Goal: Use online tool/utility: Use online tool/utility

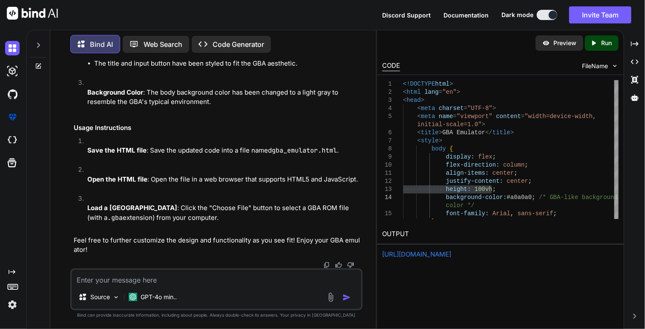
scroll to position [1702, 0]
click at [451, 254] on link "https://app.onecompiler.com/43zgy6baq_43zj82ca3" at bounding box center [416, 254] width 69 height 8
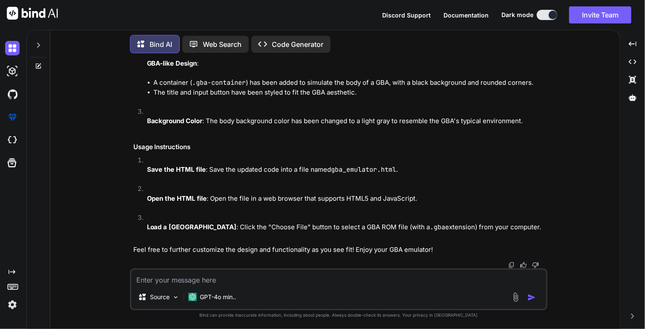
scroll to position [1539, 0]
click at [282, 46] on p "Code Generator" at bounding box center [298, 44] width 52 height 10
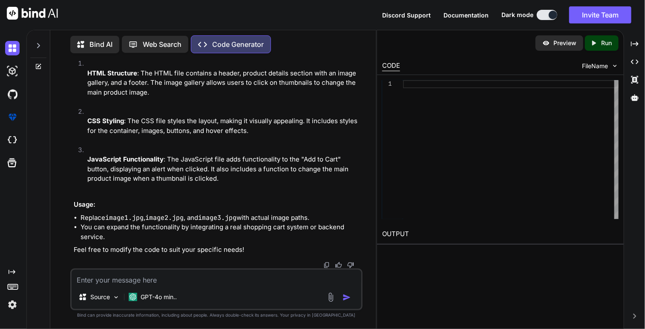
scroll to position [1305, 0]
click at [197, 284] on textarea at bounding box center [217, 277] width 290 height 15
type textarea "x"
type textarea "D"
type textarea "x"
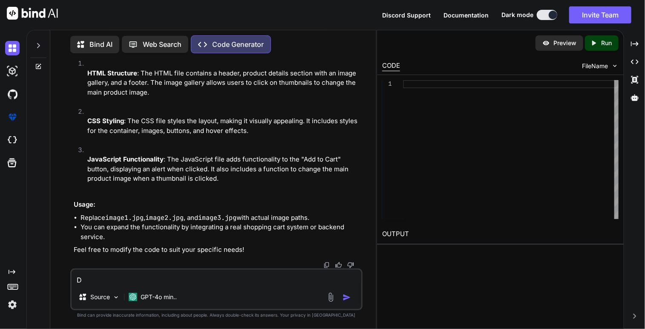
type textarea "De"
type textarea "x"
type textarea "D"
type textarea "x"
type textarea "Do"
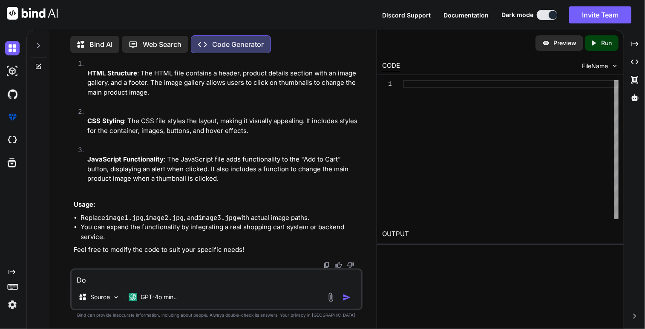
type textarea "x"
type textarea "Doe"
type textarea "x"
type textarea "Does"
type textarea "x"
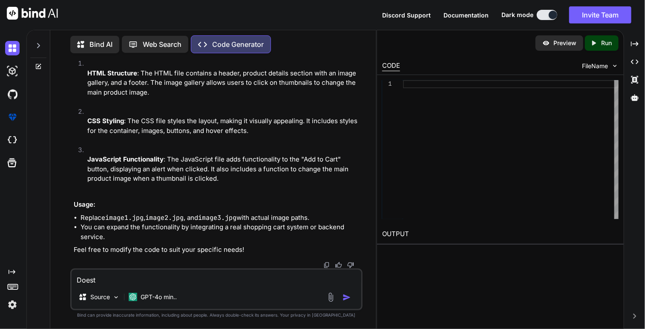
type textarea "Doest"
type textarea "x"
type textarea "Doest"
type textarea "x"
type textarea "Does"
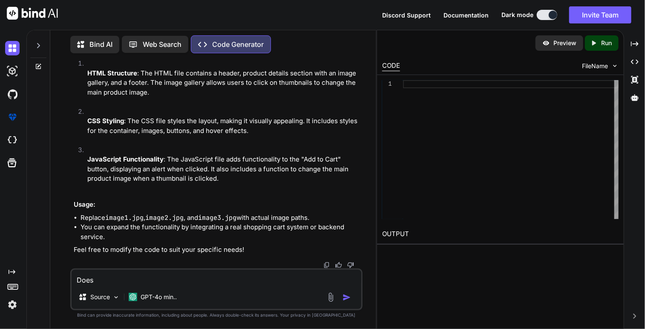
type textarea "x"
type textarea "Does"
type textarea "x"
type textarea "Does t"
type textarea "x"
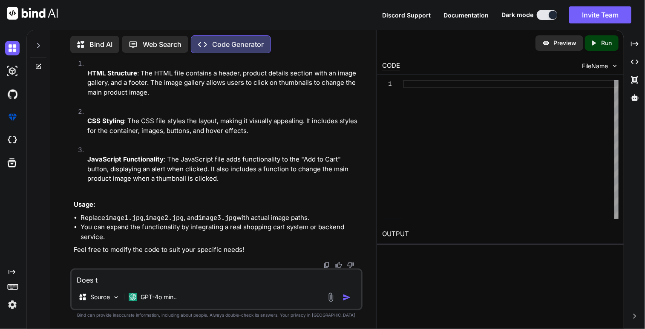
type textarea "Does th"
type textarea "x"
type textarea "Does thi"
type textarea "x"
type textarea "Does this"
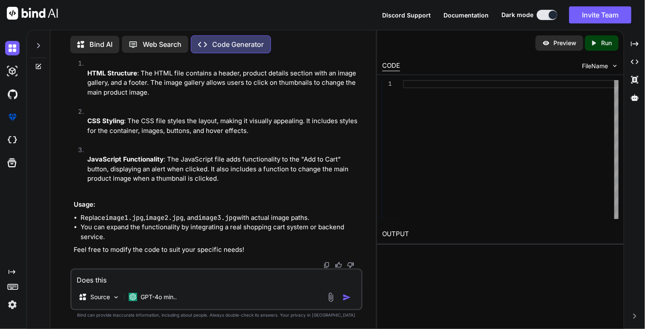
type textarea "x"
type textarea "Does this w"
type textarea "x"
type textarea "Does this wo"
type textarea "x"
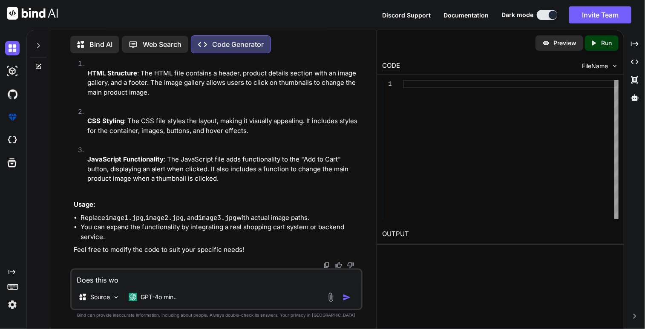
type textarea "Does this wor"
type textarea "x"
type textarea "Does this work"
type textarea "x"
type textarea "Does this work?"
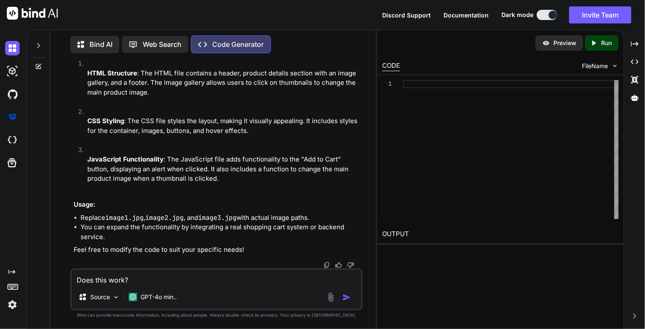
type textarea "x"
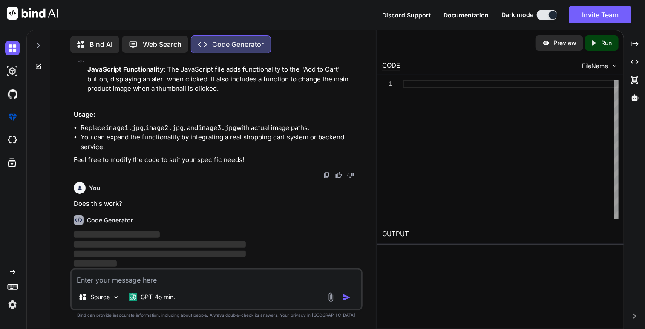
scroll to position [1396, 0]
click at [209, 211] on div "Code Generator ‌ ‌ ‌ ‌" at bounding box center [217, 238] width 287 height 60
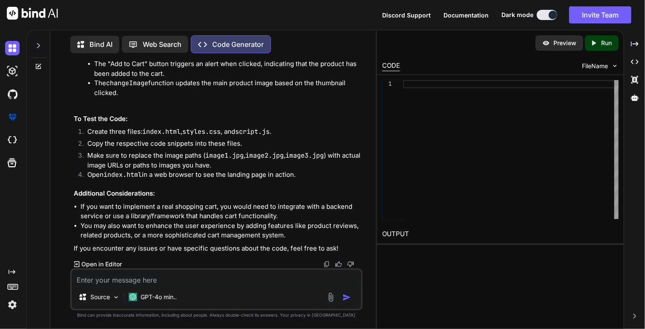
scroll to position [1702, 0]
click at [216, 282] on textarea at bounding box center [217, 277] width 290 height 15
type textarea "x"
type textarea "C"
type textarea "x"
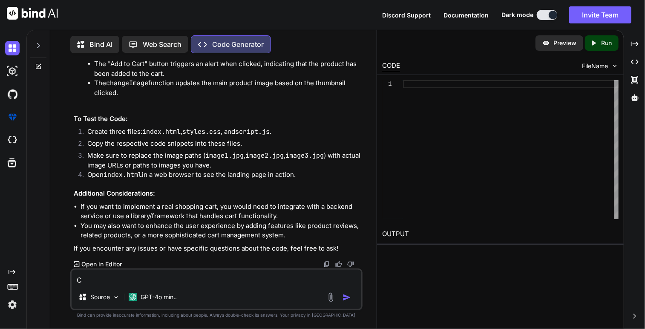
type textarea "Ca"
type textarea "x"
type textarea "Can"
type textarea "x"
type textarea "Can"
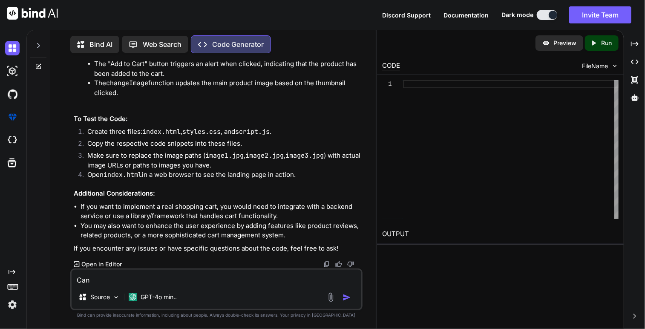
type textarea "x"
type textarea "Can u"
type textarea "x"
type textarea "Can u"
type textarea "x"
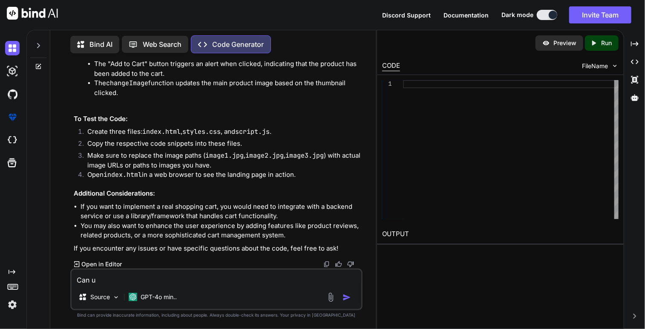
type textarea "Can u g"
type textarea "x"
type textarea "Can u ge"
type textarea "x"
type textarea "Can u gen"
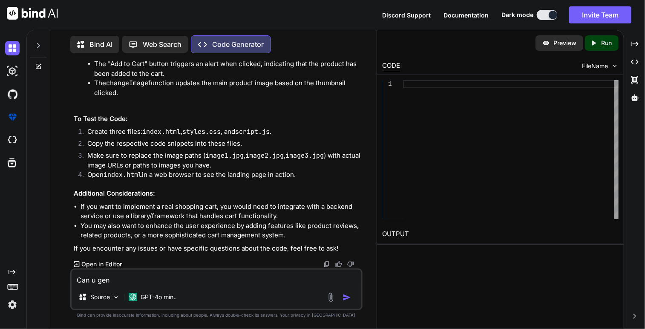
type textarea "x"
type textarea "Can u gene"
type textarea "x"
type textarea "Can u gener"
type textarea "x"
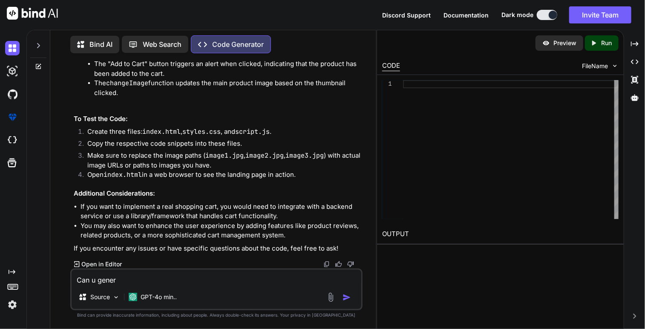
type textarea "Can u genera"
type textarea "x"
type textarea "Can u generat"
type textarea "x"
type textarea "Can u generate"
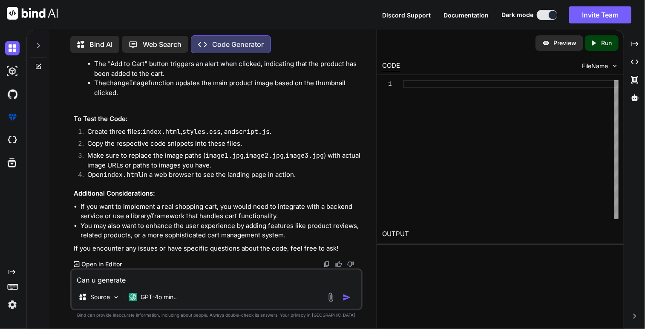
type textarea "x"
type textarea "Can u generate"
type textarea "x"
type textarea "Can u generate t"
type textarea "x"
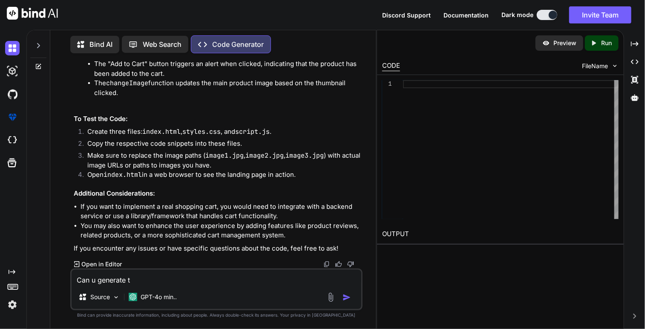
type textarea "Can u generate th"
type textarea "x"
type textarea "Can u generate the"
type textarea "x"
type textarea "Can u generate the"
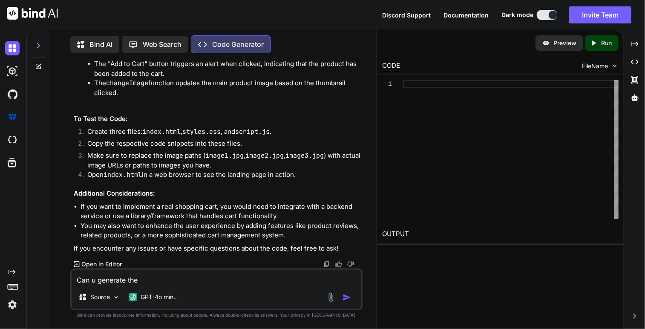
type textarea "x"
type textarea "Can u generate the c"
type textarea "x"
type textarea "Can u generate the co"
type textarea "x"
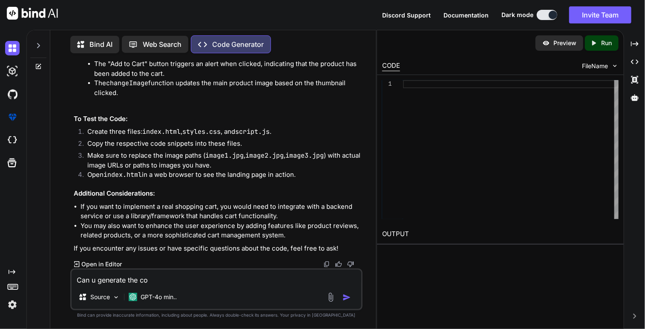
type textarea "Can u generate the cod"
type textarea "x"
type textarea "Can u generate the code"
type textarea "x"
type textarea "Can u generate the code f"
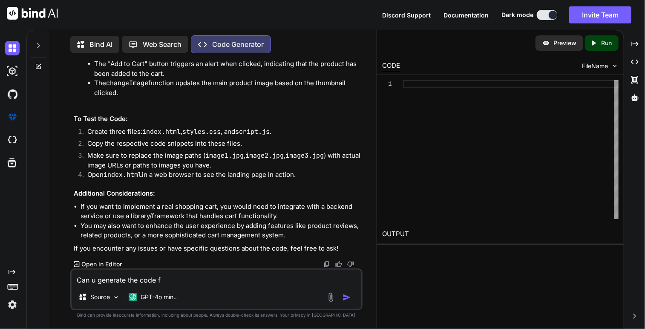
type textarea "x"
type textarea "Can u generate the code fo"
type textarea "x"
type textarea "Can u generate the code for"
type textarea "x"
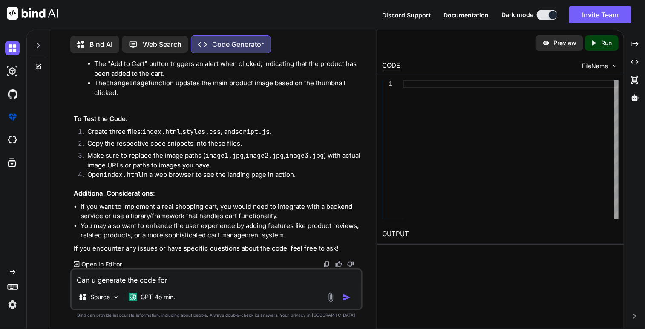
type textarea "Can u generate the code for"
type textarea "x"
type textarea "Can u generate the code for m"
type textarea "x"
type textarea "Can u generate the code for me"
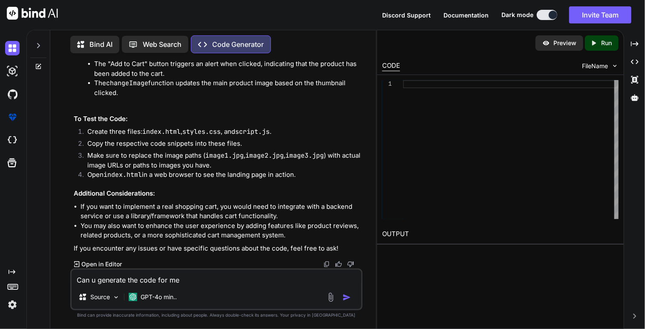
type textarea "x"
type textarea "Can u generate the code for me"
type textarea "x"
type textarea "Can u generate the code for me t"
type textarea "x"
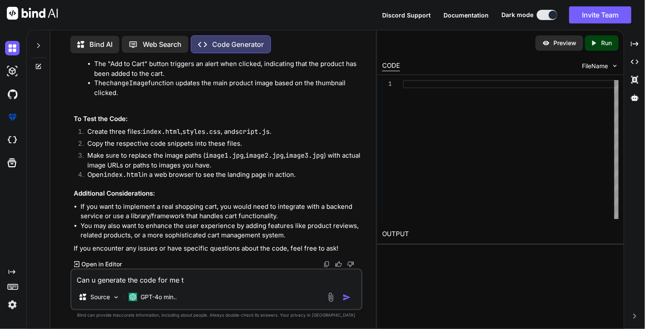
type textarea "Can u generate the code for me to"
type textarea "x"
type textarea "Can u generate the code for me to"
type textarea "x"
type textarea "Can u generate the code for me to p"
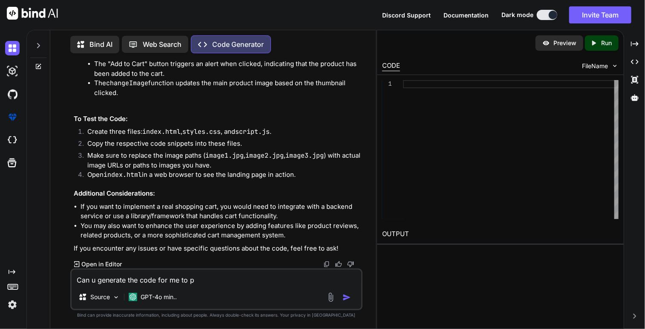
type textarea "x"
type textarea "Can u generate the code for me to pa"
type textarea "x"
type textarea "Can u generate the code for me to pas"
type textarea "x"
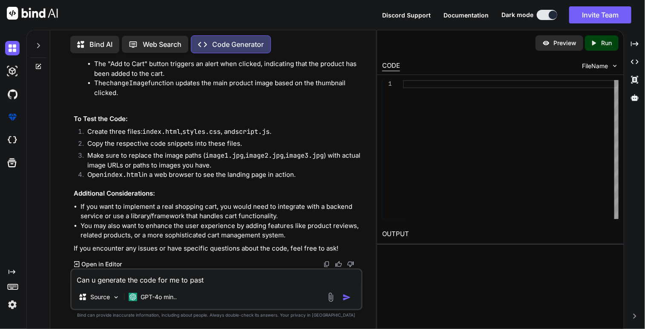
type textarea "Can u generate the code for me to paste"
type textarea "x"
type textarea "Can u generate the code for me to paste"
type textarea "x"
type textarea "Can u generate the code for me to paste i"
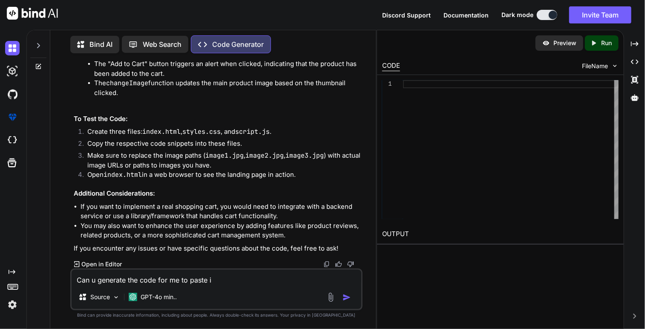
click at [156, 281] on textarea "Can u generate the code for me to paste i" at bounding box center [217, 277] width 290 height 15
type textarea "x"
type textarea "Can u generate the code for me to paste i"
type textarea "x"
type textarea "Can u generate the code a for me to paste i"
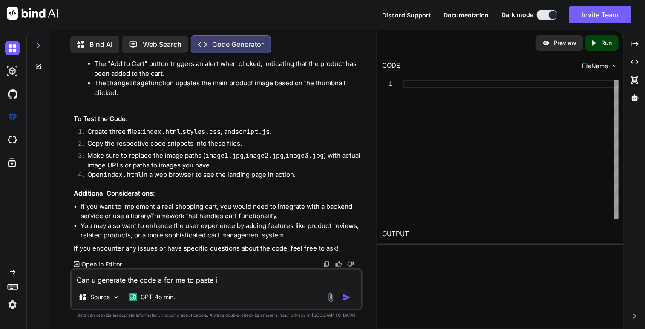
type textarea "x"
type textarea "Can u generate the code al for me to paste i"
type textarea "x"
type textarea "Can u generate the code all for me to paste i"
type textarea "x"
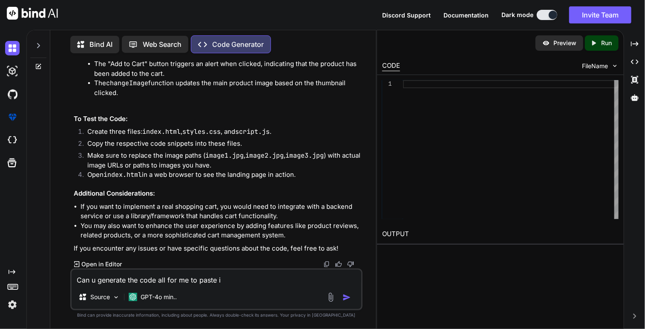
type textarea "Can u generate the code all for me to paste i"
type textarea "x"
type textarea "Can u generate the code all i for me to paste i"
type textarea "x"
type textarea "Can u generate the code all in for me to paste i"
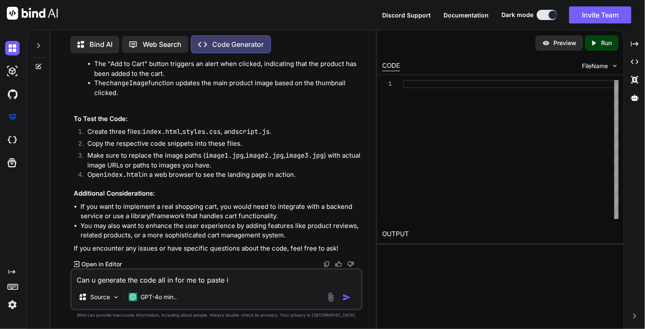
type textarea "x"
type textarea "Can u generate the code all in for me to paste i"
type textarea "x"
type textarea "Can u generate the code all in p for me to paste i"
type textarea "x"
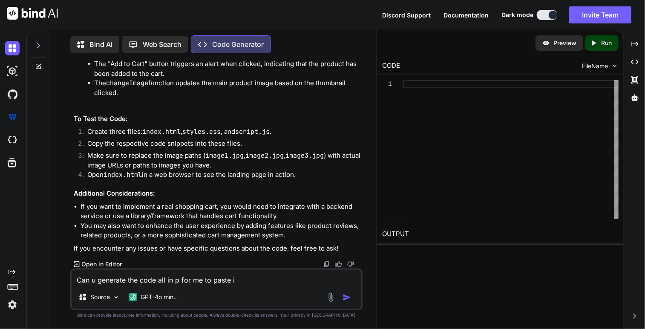
type textarea "Can u generate the code all in for me to paste i"
type textarea "x"
type textarea "Can u generate the code all in o for me to paste i"
type textarea "x"
type textarea "Can u generate the code all in on for me to paste i"
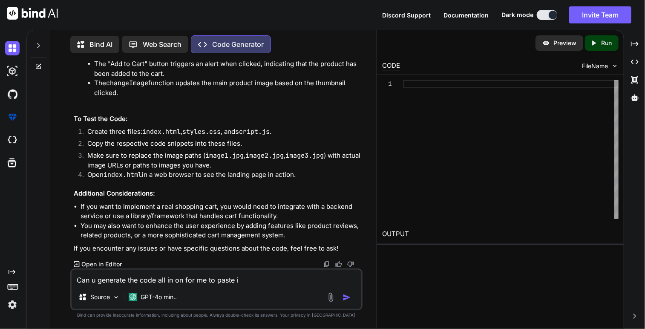
type textarea "x"
type textarea "Can u generate the code all in one for me to paste i"
type textarea "x"
type textarea "Can u generate the code all in one for me to paste it"
type textarea "x"
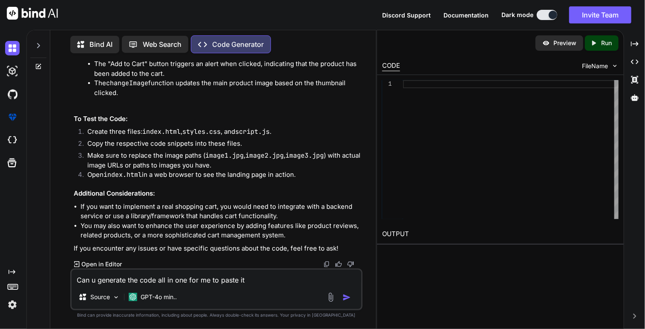
type textarea "Can u generate the code all in one for me to paste it"
type textarea "x"
type textarea "Can u generate the code all in one for me to paste it i"
type textarea "x"
type textarea "Can u generate the code all in one for me to paste it in"
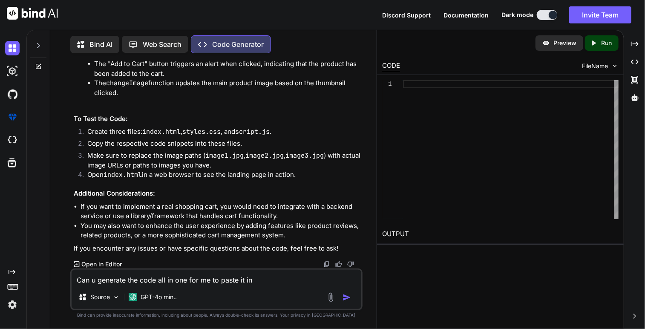
type textarea "x"
type textarea "Can u generate the code all in one for me to paste it in"
type textarea "x"
type textarea "Can u generate the code all in one for me to paste it in t"
type textarea "x"
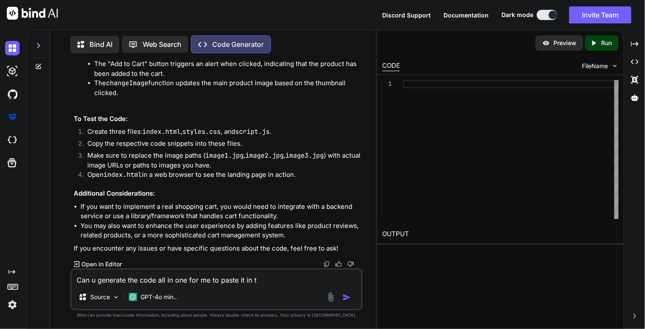
type textarea "Can u generate the code all in one for me to paste it in th"
type textarea "x"
type textarea "Can u generate the code all in one for me to paste it in the"
type textarea "x"
type textarea "Can u generate the code all in one for me to paste it in the"
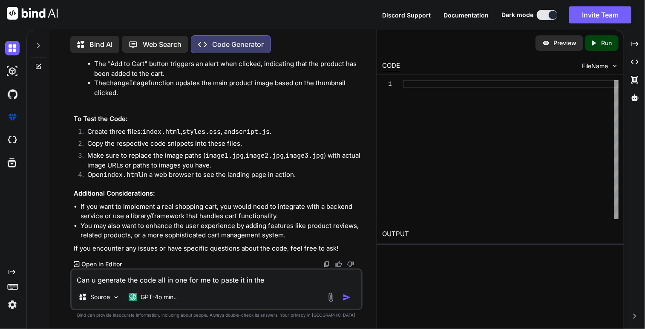
type textarea "x"
type textarea "Can u generate the code all in one for me to paste it in the g"
type textarea "x"
type textarea "Can u generate the code all in one for me to paste it in the go"
type textarea "x"
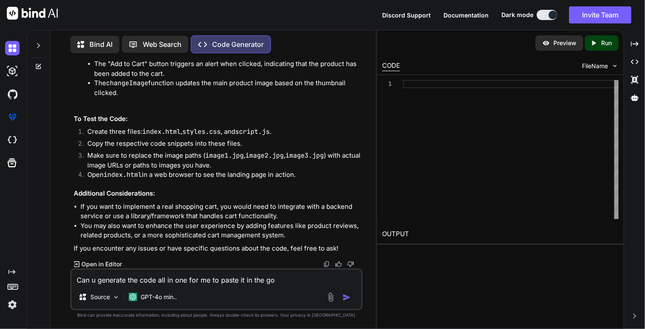
type textarea "Can u generate the code all in one for me to paste it in the goo"
type textarea "x"
type textarea "Can u generate the code all in one for me to paste it in the goog"
type textarea "x"
type textarea "Can u generate the code all in one for me to paste it in the googl"
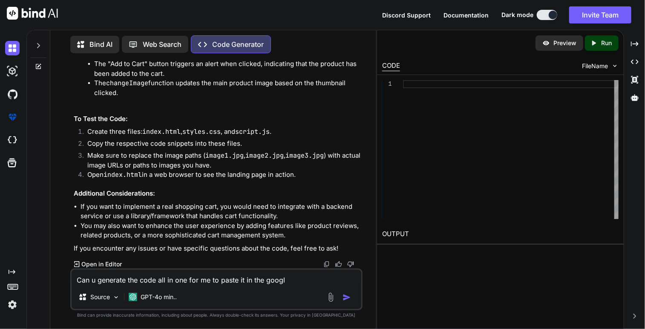
type textarea "x"
type textarea "Can u generate the code all in one for me to paste it in the google"
type textarea "x"
type textarea "Can u generate the code all in one for me to paste it in the google do"
type textarea "x"
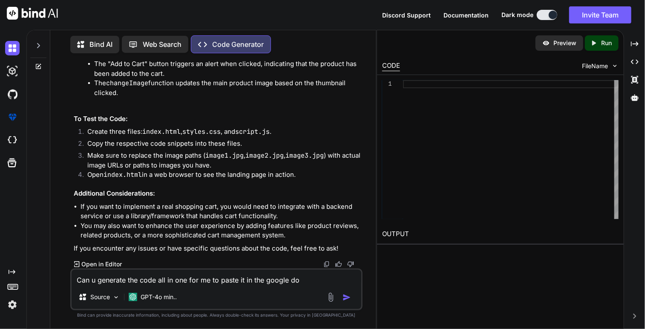
type textarea "Can u generate the code all in one for me to paste it in the google dox"
type textarea "x"
type textarea "Can u generate the code all in one for me to paste it in the google do"
type textarea "x"
type textarea "Can u generate the code all in one for me to paste it in the google doc"
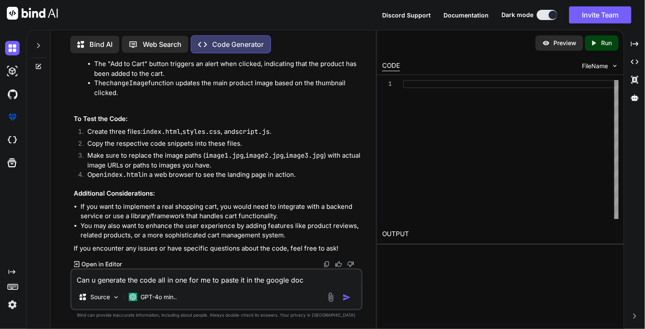
type textarea "x"
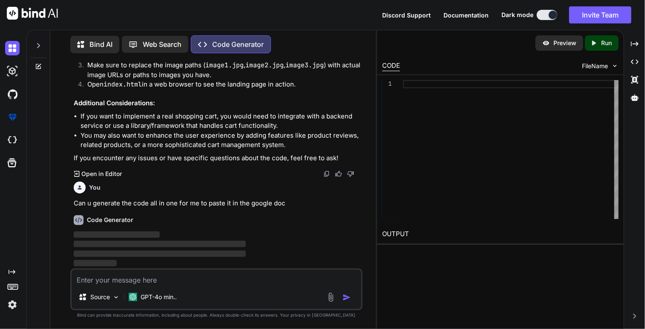
scroll to position [1793, 0]
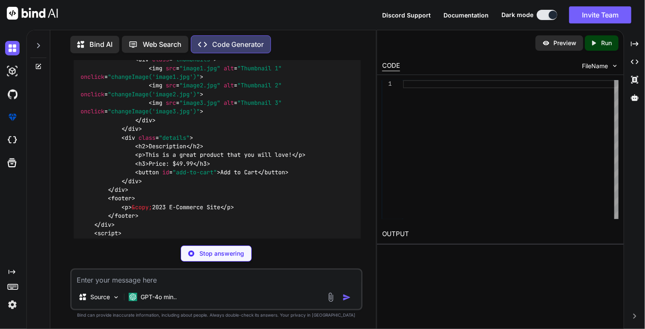
click at [355, 240] on div "You Generate a product landing page for an e-commerce site with product details…" at bounding box center [216, 194] width 292 height 268
type textarea "x"
type textarea "function changeImage(imageSrc) { document.getElementById('main-image').src = im…"
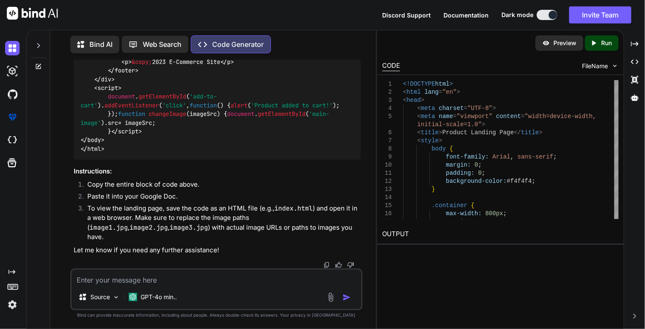
scroll to position [2980, 0]
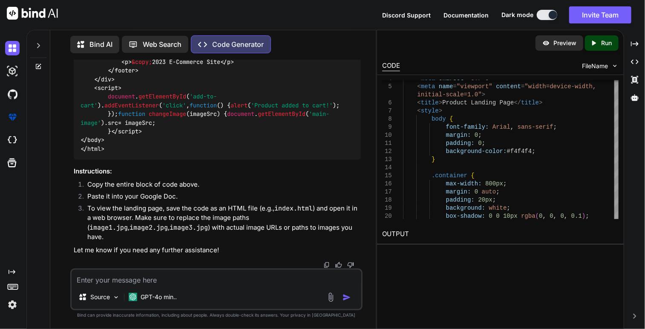
click at [604, 47] on p "Run" at bounding box center [606, 43] width 11 height 9
type textarea "x"
click at [441, 252] on link "[URL][DOMAIN_NAME]" at bounding box center [416, 254] width 69 height 8
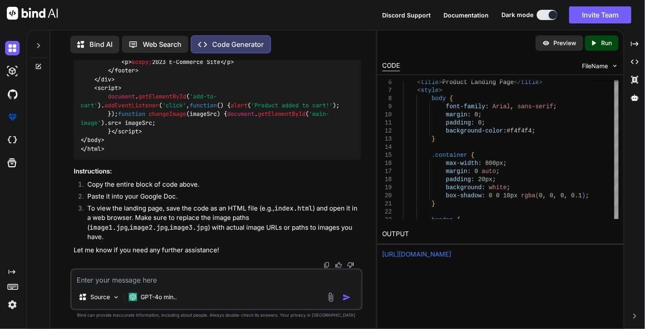
scroll to position [1956, 0]
click at [182, 281] on textarea at bounding box center [217, 277] width 290 height 15
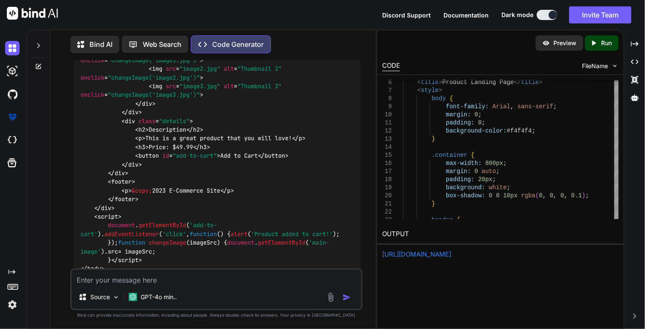
scroll to position [1808, 0]
type textarea "This isn't the GBA emulator"
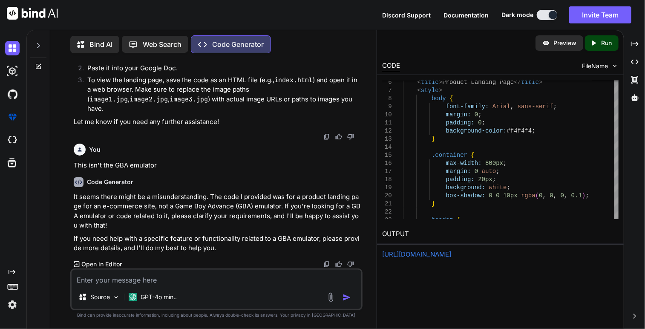
scroll to position [3108, 0]
click at [217, 279] on textarea at bounding box center [217, 277] width 290 height 15
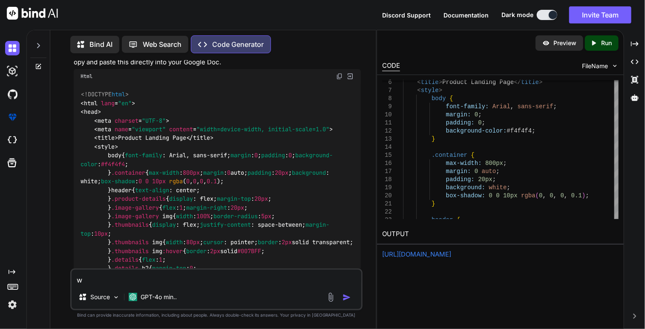
scroll to position [1431, 0]
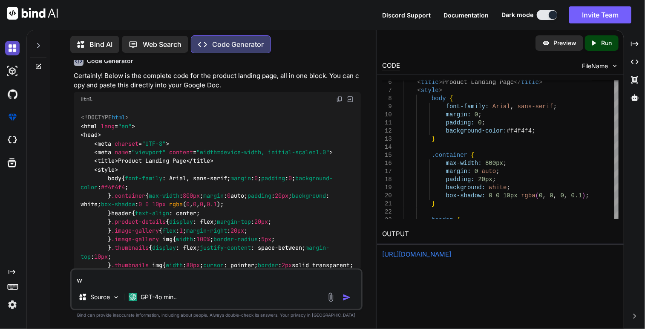
type textarea "w"
click at [15, 42] on img at bounding box center [12, 48] width 14 height 14
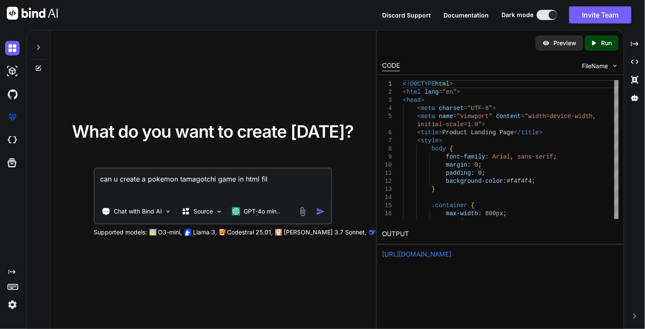
type textarea "can u create a pokemon tamagotchi game in html file"
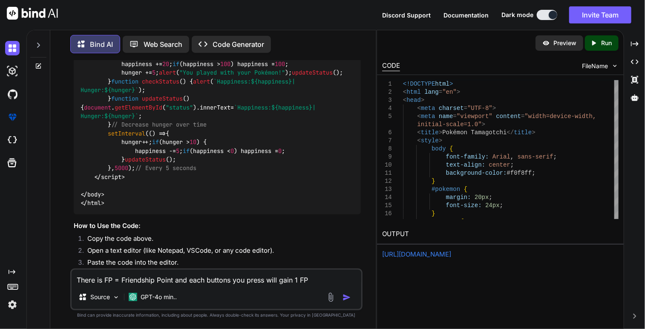
scroll to position [372, 0]
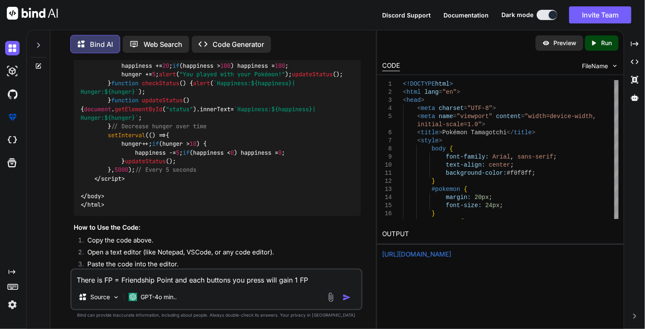
type textarea "There is FP = Friendship Point and each buttons you press will gain 1 FP"
click at [349, 298] on img "button" at bounding box center [347, 297] width 9 height 9
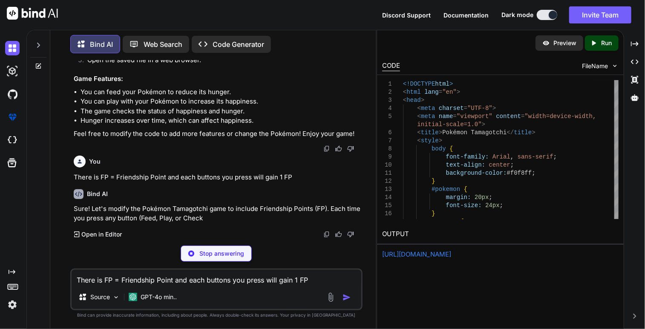
scroll to position [903, 0]
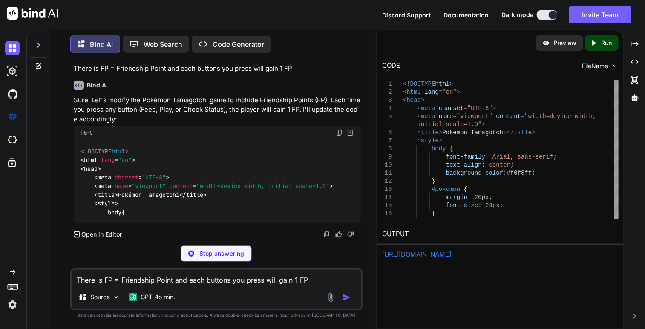
click at [234, 285] on textarea "There is FP = Friendship Point and each buttons you press will gain 1 FP" at bounding box center [217, 277] width 290 height 15
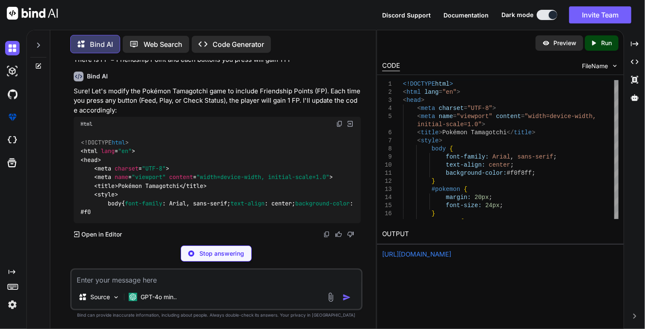
type textarea "#"
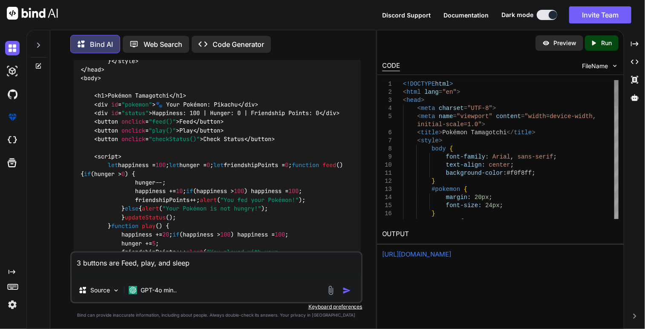
type textarea "3 buttons are Feed, play, and sleep"
click at [349, 294] on img "button" at bounding box center [347, 290] width 9 height 9
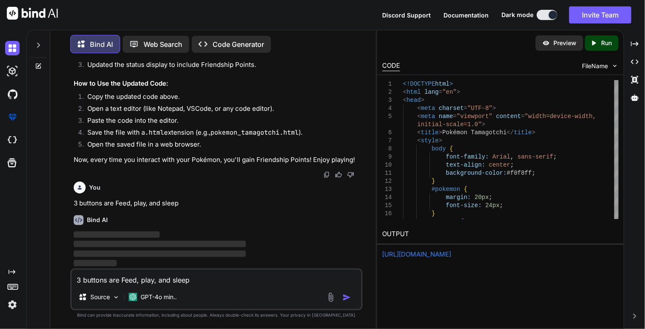
scroll to position [1921, 0]
click at [219, 294] on div "Source GPT-4o min.." at bounding box center [217, 298] width 290 height 20
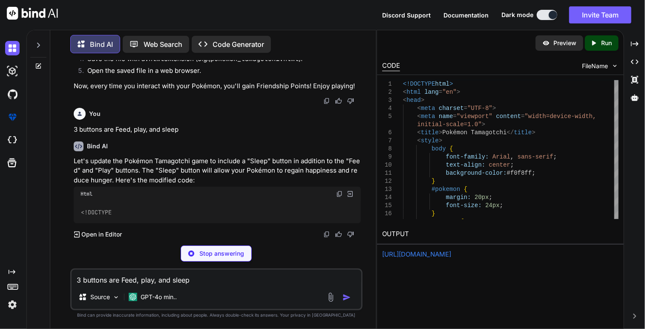
click at [216, 280] on textarea "3 buttons are Feed, play, and sleep" at bounding box center [217, 277] width 290 height 15
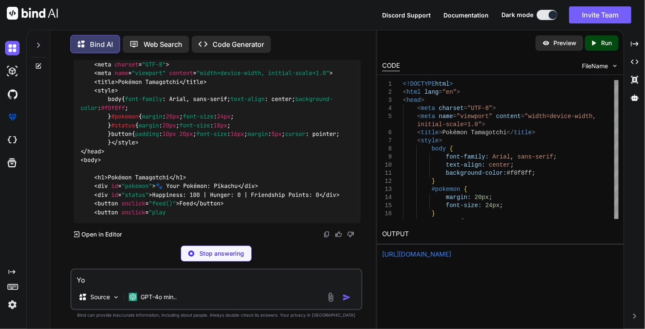
type textarea "Y"
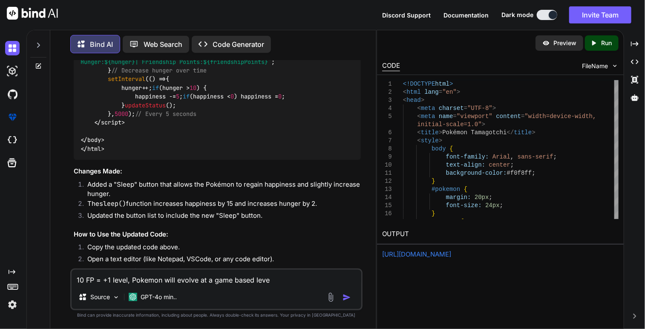
type textarea "10 FP = +1 level, Pokemon will evolve at a game based level"
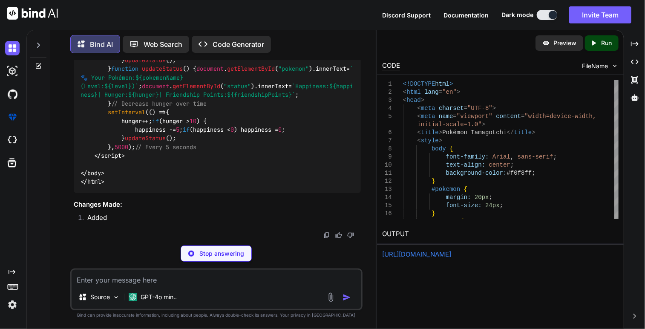
scroll to position [4095, 0]
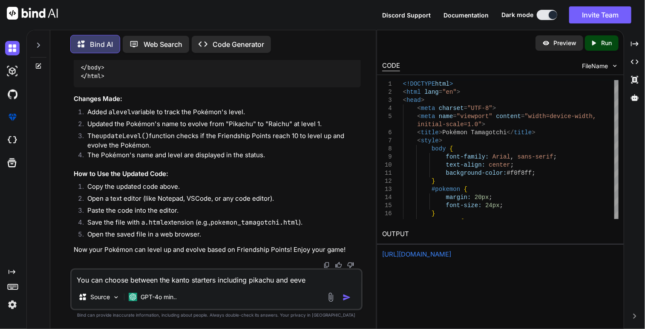
type textarea "You can choose between the kanto starters including pikachu and eevee"
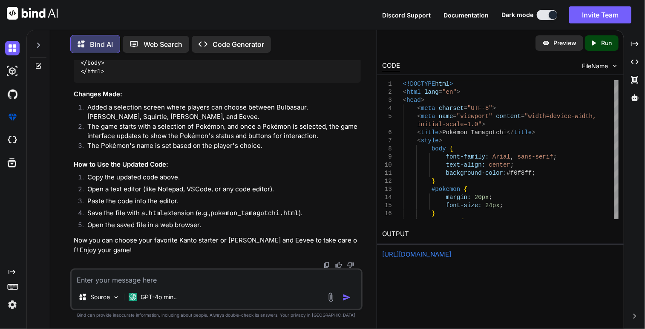
scroll to position [5479, 0]
click at [183, 274] on textarea at bounding box center [217, 277] width 290 height 15
paste textarea "[URL][DOMAIN_NAME]"
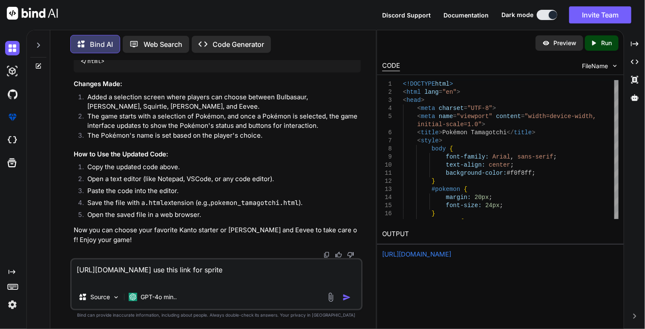
type textarea "[URL][DOMAIN_NAME] use this link for sprites"
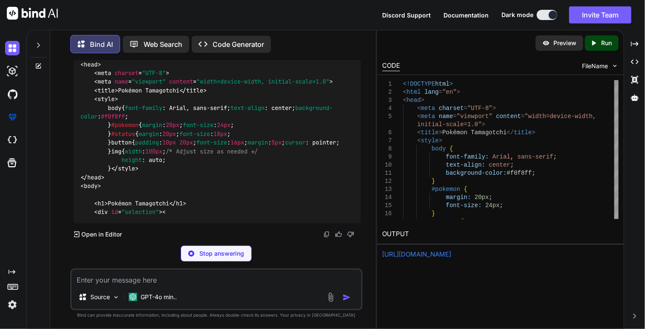
scroll to position [6346, 0]
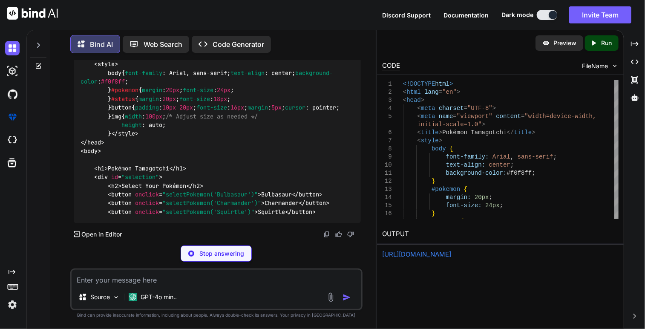
click at [252, 298] on div "Source GPT-4o min.." at bounding box center [217, 298] width 290 height 20
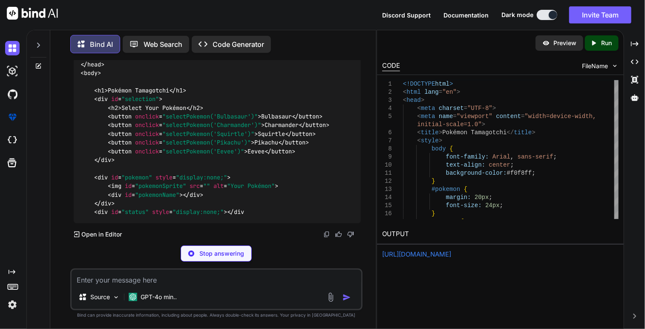
click at [224, 280] on textarea at bounding box center [217, 277] width 290 height 15
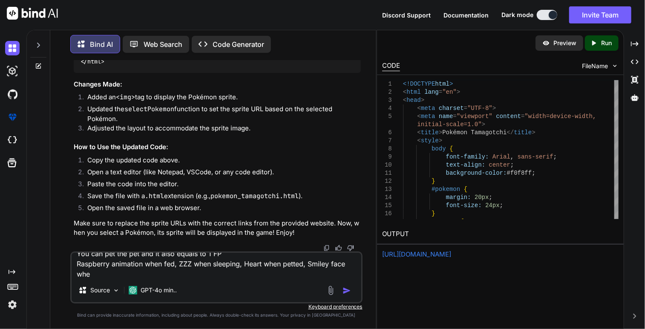
scroll to position [0, 0]
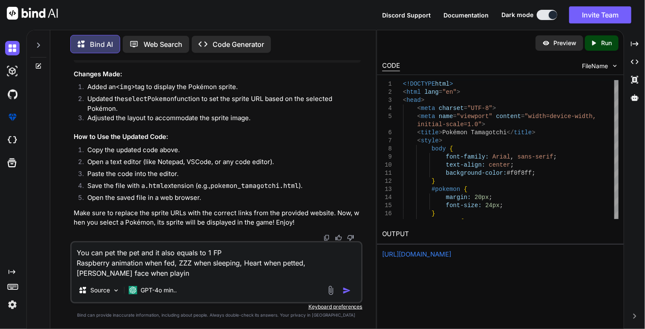
type textarea "You can pet the pet and it also equals to 1 FP Raspberry animation when fed, ZZ…"
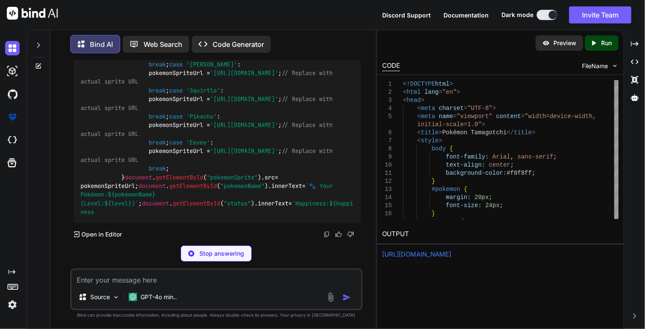
scroll to position [8798, 0]
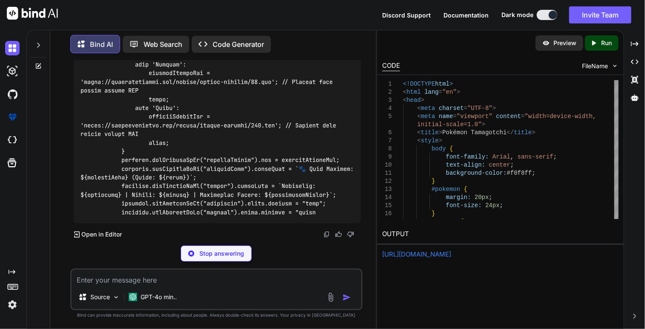
click at [224, 294] on div "Source GPT-4o min.." at bounding box center [217, 298] width 290 height 20
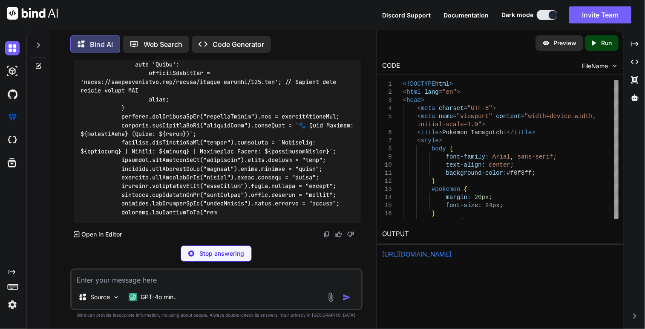
click at [213, 274] on textarea at bounding box center [217, 277] width 290 height 15
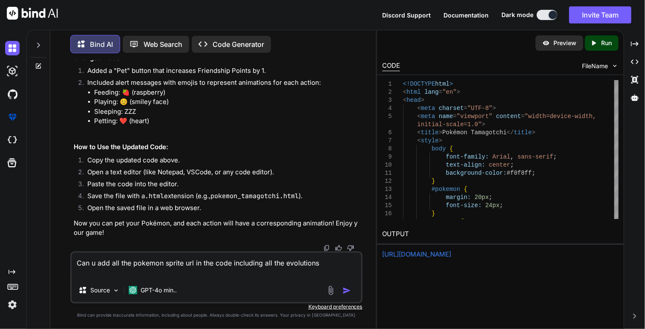
scroll to position [9727, 0]
type textarea "Can u add all the pokemon sprite url in the code including all the evolutions"
click at [348, 297] on div "Source GPT-4o min.." at bounding box center [217, 292] width 290 height 20
click at [346, 292] on img "button" at bounding box center [347, 290] width 9 height 9
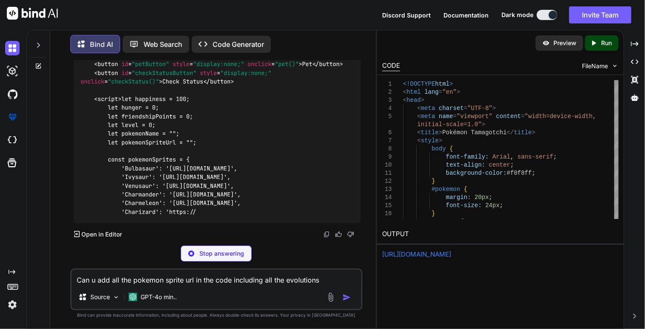
scroll to position [10649, 0]
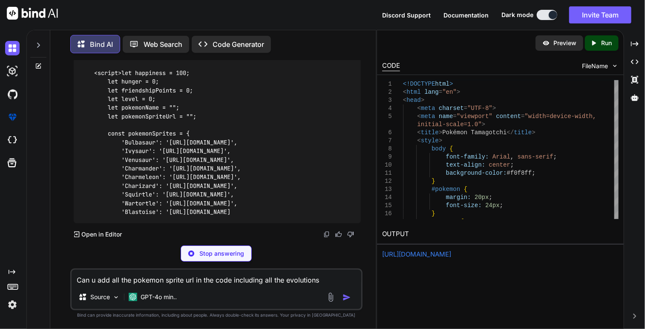
click at [214, 283] on textarea "Can u add all the pokemon sprite url in the code including all the evolutions" at bounding box center [217, 277] width 290 height 15
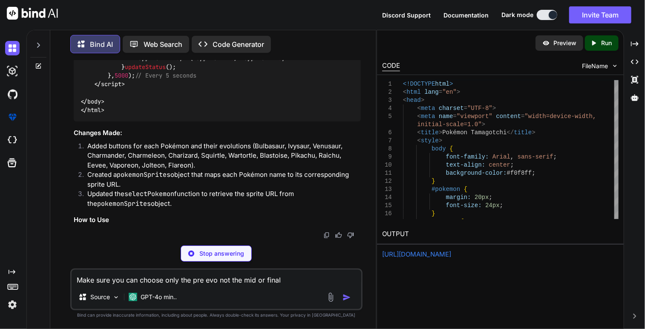
scroll to position [11732, 0]
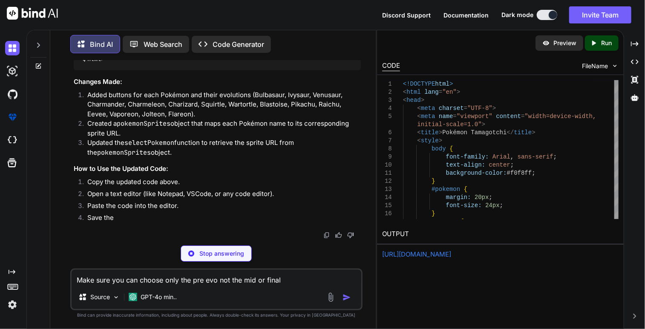
type textarea "Make sure you can choose only the pre evo not the mid or final"
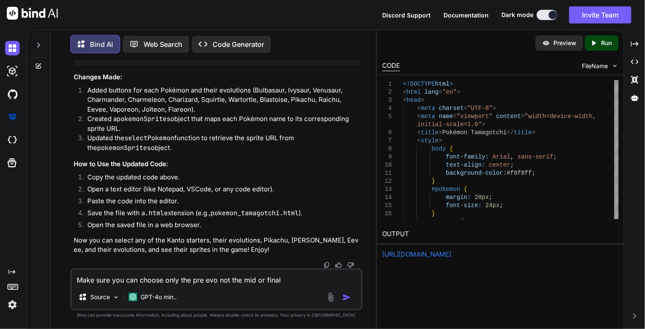
click at [348, 297] on img "button" at bounding box center [347, 297] width 9 height 9
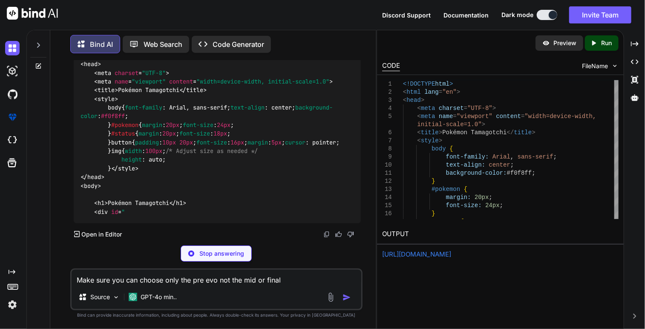
scroll to position [12282, 0]
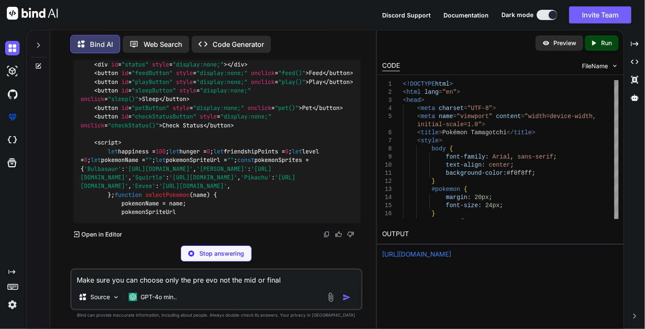
click at [101, 276] on textarea "Make sure you can choose only the pre evo not the mid or final" at bounding box center [217, 277] width 290 height 15
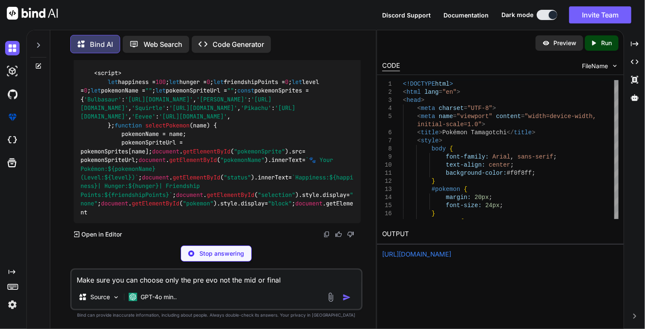
drag, startPoint x: 101, startPoint y: 276, endPoint x: 110, endPoint y: 288, distance: 15.8
click at [110, 288] on div "Make sure you can choose only the pre evo not the mid or final Source GPT-4o mi…" at bounding box center [216, 289] width 292 height 42
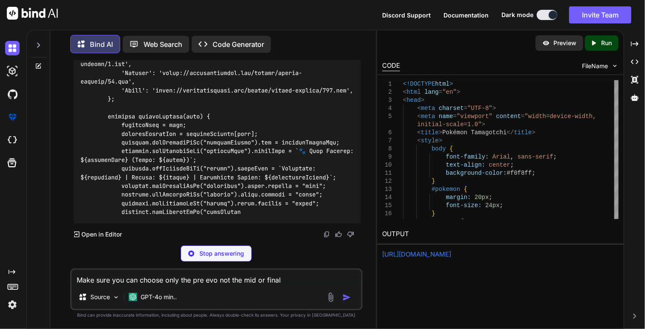
click at [107, 284] on textarea "Make sure you can choose only the pre evo not the mid or final" at bounding box center [217, 277] width 290 height 15
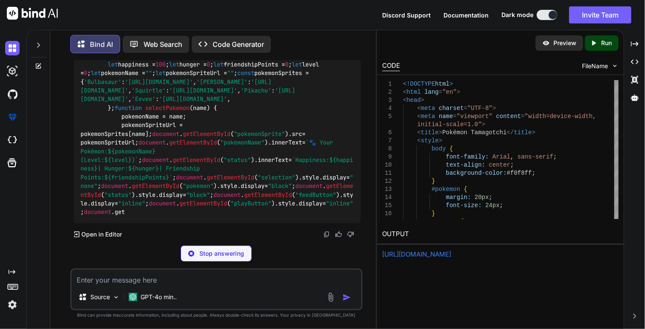
paste textarea "[URL][DOMAIN_NAME]"
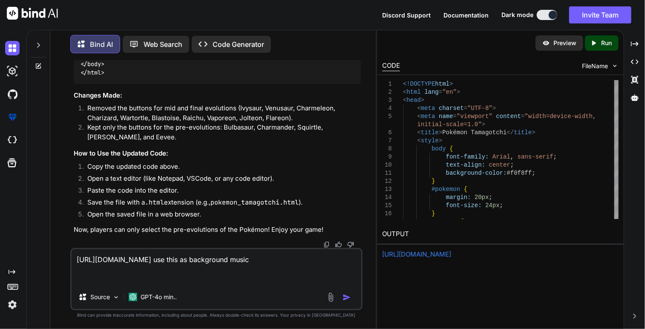
scroll to position [13613, 0]
click at [349, 297] on img "button" at bounding box center [347, 297] width 9 height 9
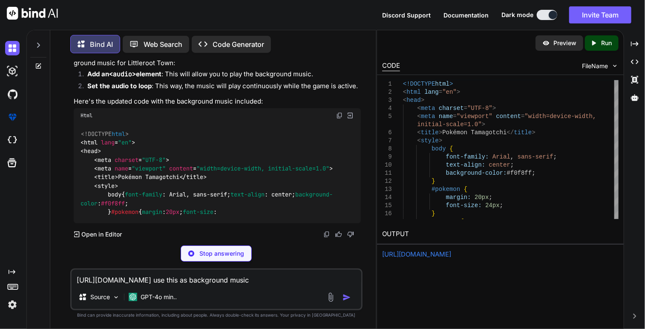
scroll to position [13936, 0]
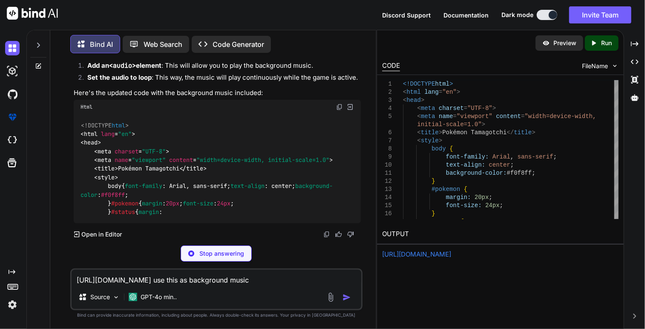
click at [230, 278] on textarea "[URL][DOMAIN_NAME] use this as background music" at bounding box center [217, 277] width 290 height 15
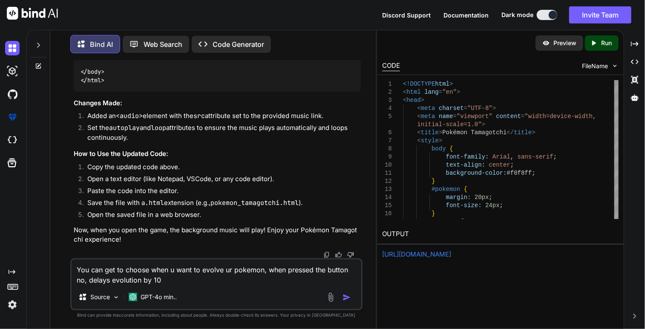
scroll to position [15493, 0]
click at [344, 298] on img "button" at bounding box center [347, 297] width 9 height 9
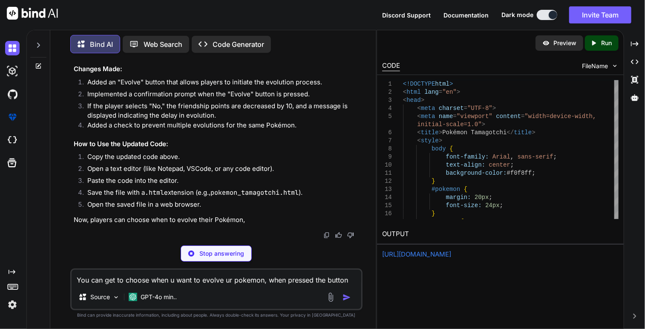
scroll to position [17640, 0]
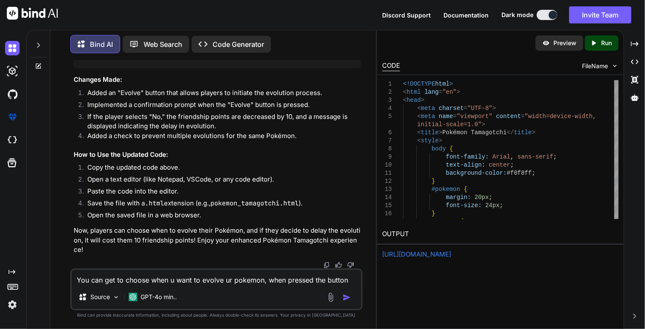
click at [252, 289] on div "Source GPT-4o min.." at bounding box center [217, 298] width 290 height 20
click at [235, 285] on div "You can get to choose when u want to evolve ur pokemon, when pressed the button…" at bounding box center [216, 289] width 292 height 42
click at [232, 279] on textarea "You can get to choose when u want to evolve ur pokemon, when pressed the button…" at bounding box center [217, 277] width 290 height 15
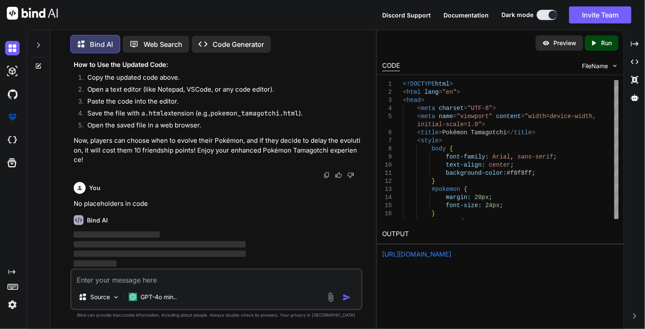
scroll to position [17742, 0]
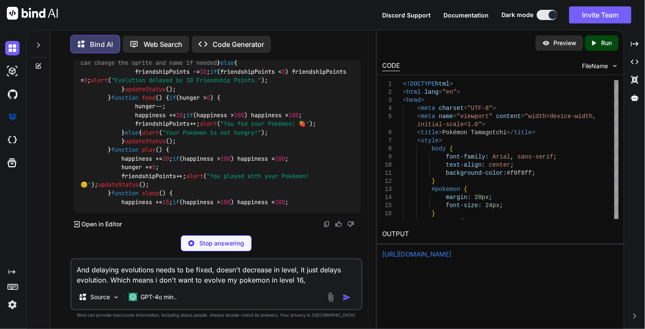
click at [318, 282] on textarea "And delaying evolutions needs to be fixed, doesn't decrease in level, it just d…" at bounding box center [217, 272] width 290 height 26
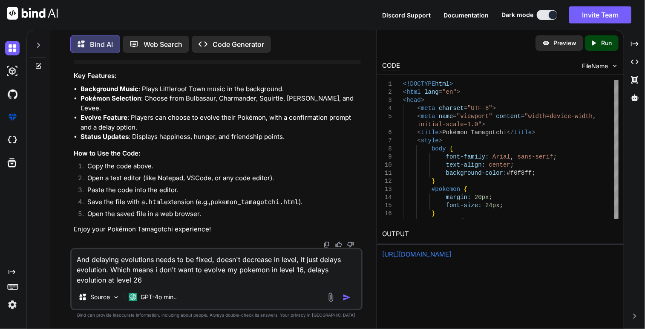
scroll to position [19695, 0]
click at [346, 296] on img "button" at bounding box center [347, 297] width 9 height 9
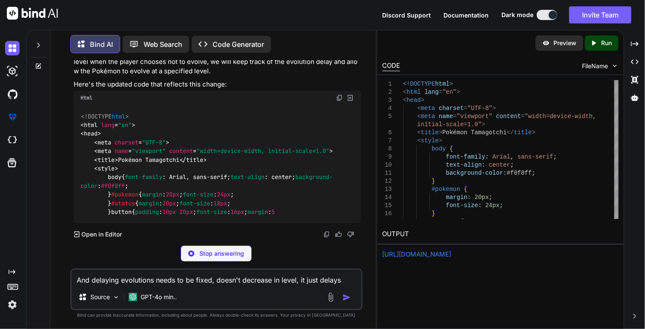
scroll to position [20070, 0]
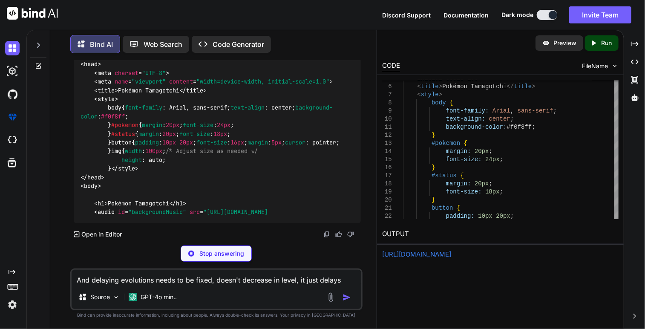
click at [605, 47] on p "Run" at bounding box center [606, 43] width 11 height 9
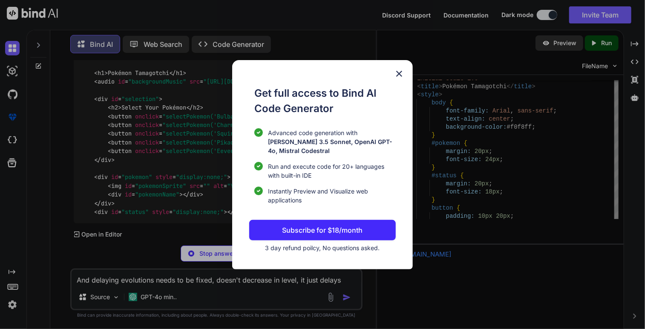
click at [400, 76] on img at bounding box center [399, 74] width 10 height 10
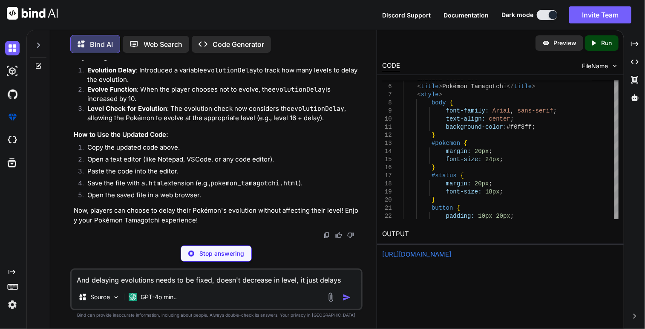
scroll to position [21800, 0]
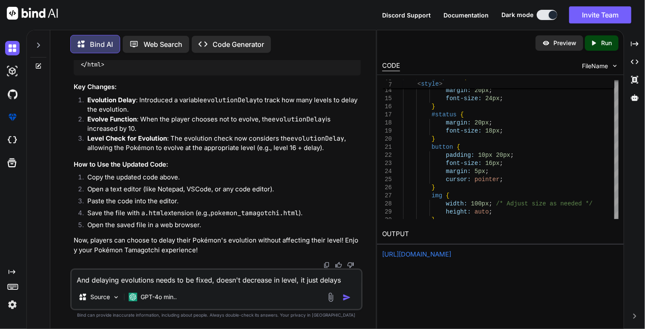
click at [609, 47] on div "Created with Pixso. Run" at bounding box center [602, 42] width 34 height 15
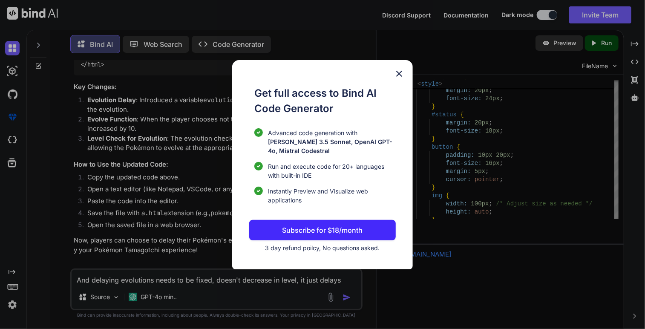
click at [394, 81] on div "Get full access to Bind AI Code Generator Advanced code generation with [PERSON…" at bounding box center [322, 164] width 181 height 209
click at [396, 76] on img at bounding box center [399, 74] width 10 height 10
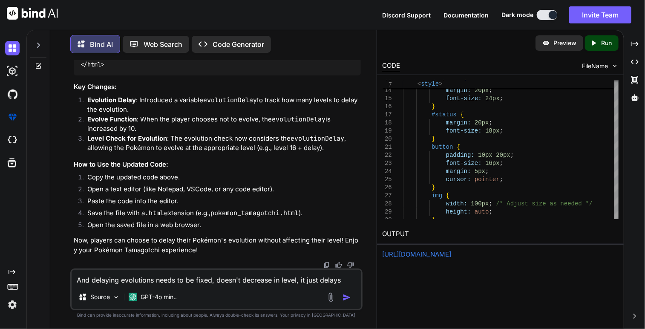
click at [555, 42] on p "Preview" at bounding box center [564, 43] width 23 height 9
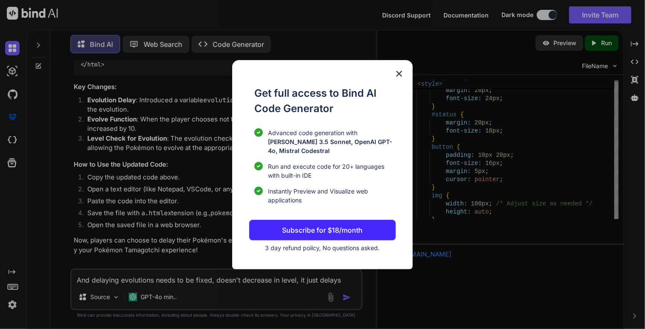
click at [399, 79] on img at bounding box center [399, 74] width 10 height 10
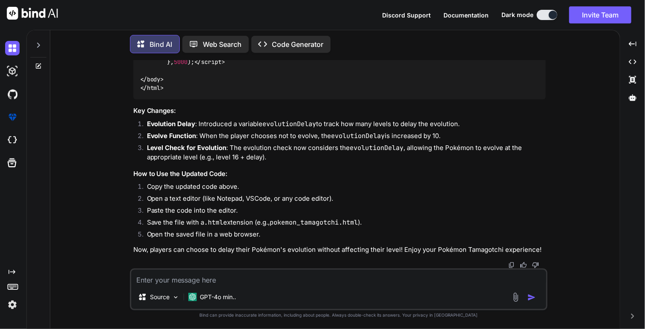
scroll to position [7241, 0]
drag, startPoint x: 317, startPoint y: 43, endPoint x: 310, endPoint y: 40, distance: 7.1
click at [310, 40] on p "Code Generator" at bounding box center [298, 44] width 52 height 10
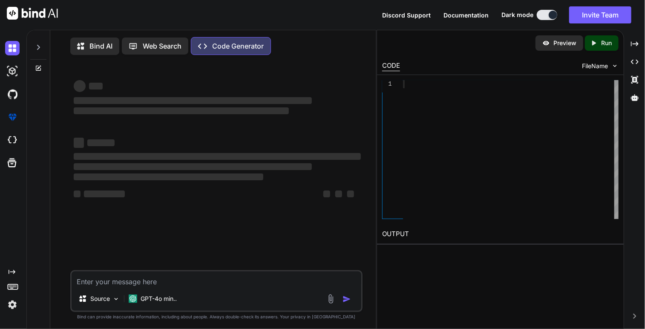
click at [310, 40] on div "Bind AI Web Search Created with Pixso. Code Generator" at bounding box center [206, 46] width 272 height 18
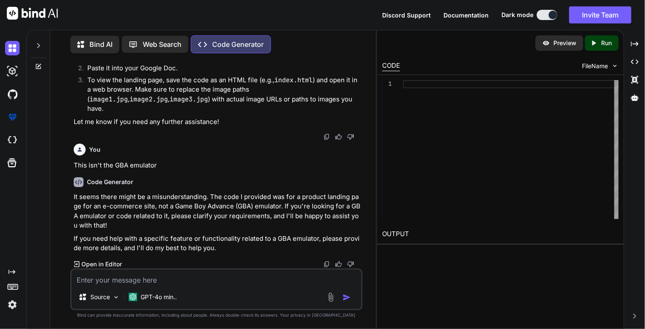
scroll to position [3108, 0]
click at [40, 42] on icon at bounding box center [38, 45] width 7 height 7
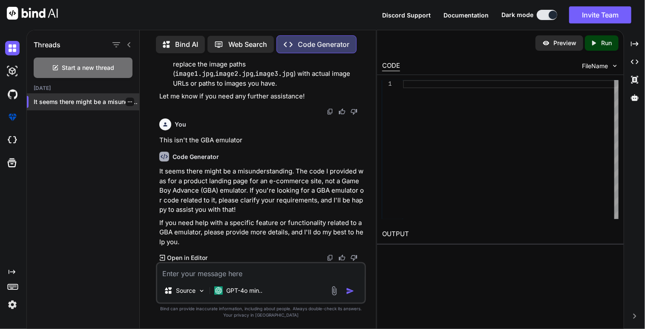
click at [95, 101] on p "It seems there might be a misunderstanding...." at bounding box center [87, 102] width 106 height 9
click at [12, 69] on img at bounding box center [12, 71] width 14 height 14
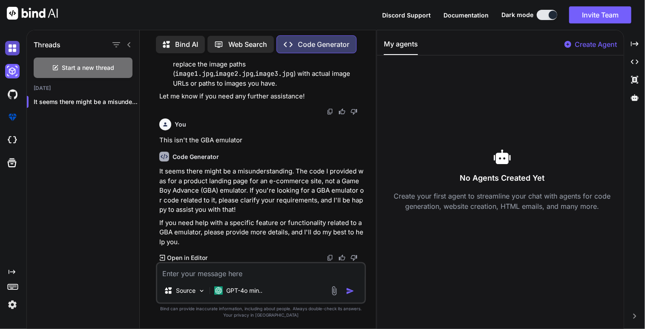
click at [10, 53] on img at bounding box center [12, 48] width 14 height 14
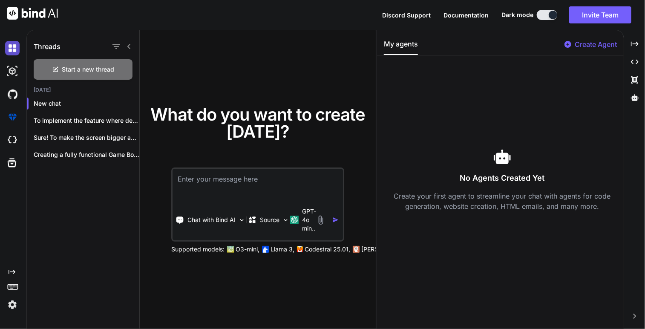
click at [12, 49] on img at bounding box center [12, 48] width 14 height 14
click at [72, 118] on p "To implement the feature where delaying evolution..." at bounding box center [87, 120] width 106 height 9
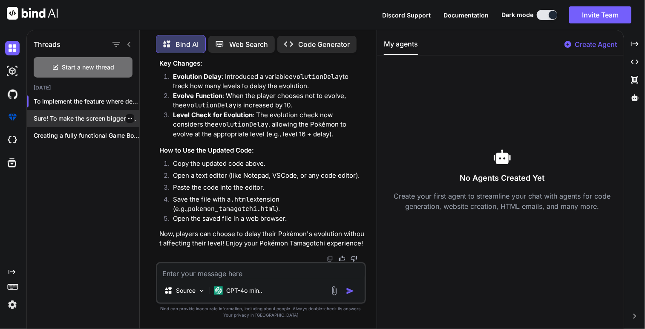
scroll to position [9608, 0]
click at [107, 116] on p "Sure! To make the screen bigger and..." at bounding box center [87, 118] width 106 height 9
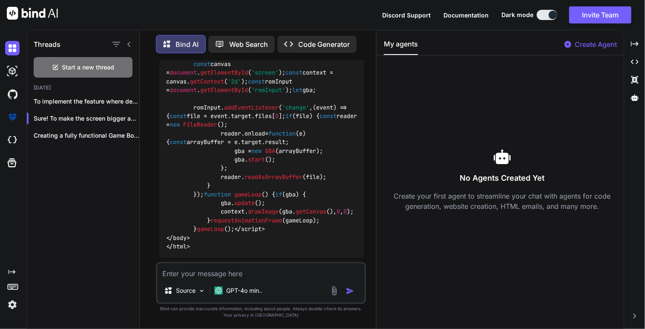
scroll to position [1307, 0]
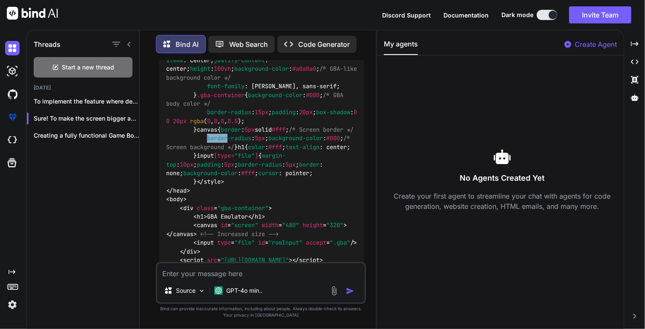
scroll to position [1103, 0]
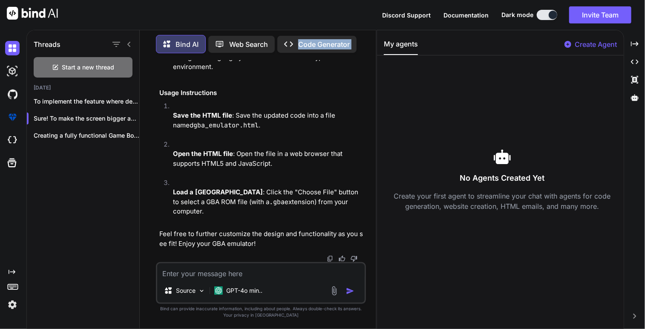
scroll to position [1953, 0]
drag, startPoint x: 167, startPoint y: 157, endPoint x: 228, endPoint y: 119, distance: 72.3
click at [302, 40] on p "Code Generator" at bounding box center [324, 44] width 52 height 10
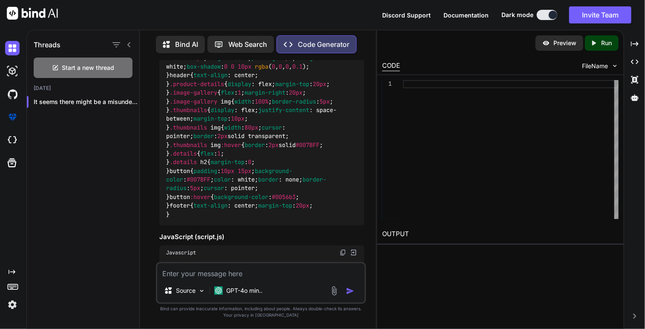
scroll to position [594, 0]
click at [130, 42] on icon at bounding box center [129, 44] width 7 height 7
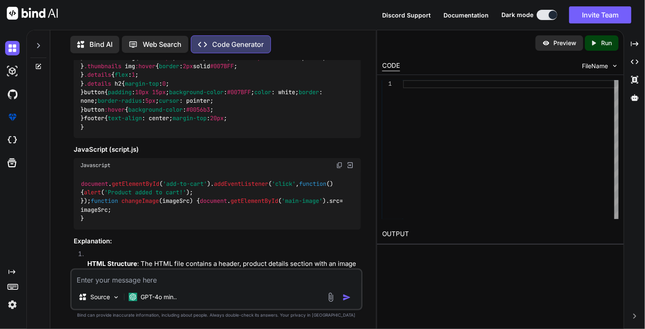
scroll to position [550, 0]
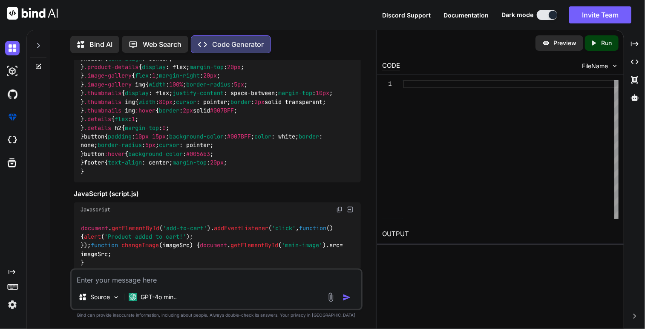
click at [38, 43] on icon at bounding box center [38, 45] width 3 height 5
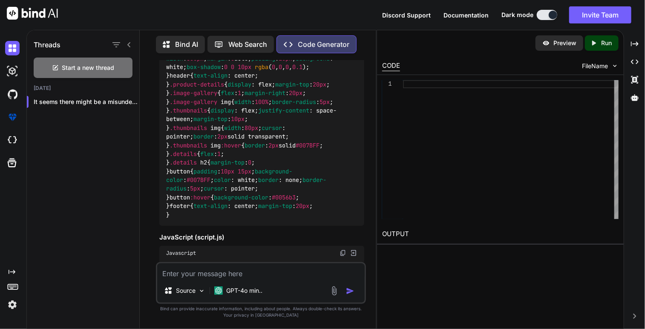
click at [191, 36] on div "Bind AI" at bounding box center [180, 44] width 49 height 17
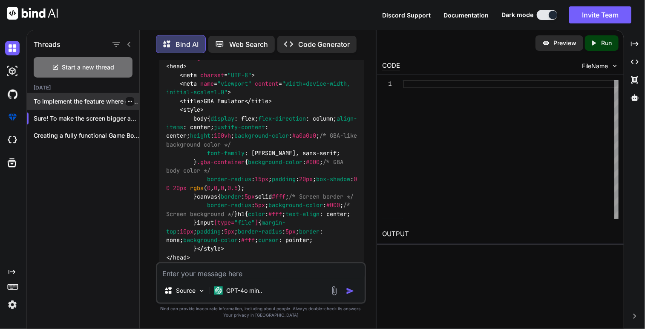
scroll to position [1070, 0]
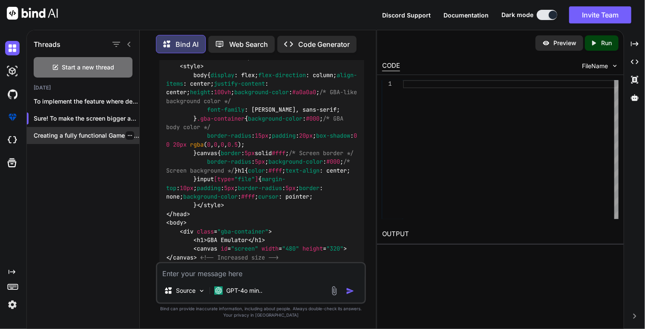
click at [98, 131] on p "Creating a fully functional Game Boy Advance..." at bounding box center [87, 135] width 106 height 9
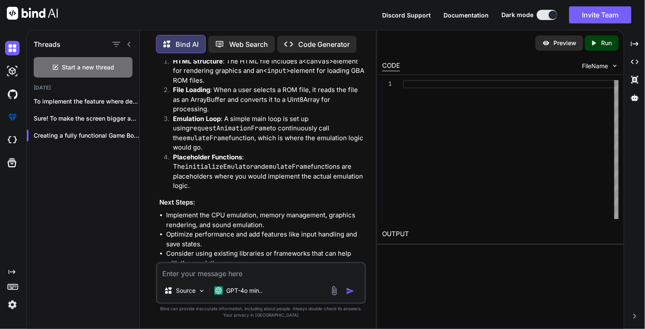
scroll to position [1744, 0]
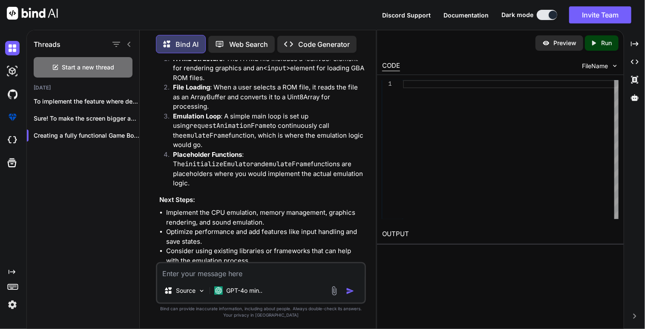
click at [210, 271] on textarea at bounding box center [260, 270] width 207 height 15
type textarea "x"
type textarea "C"
type textarea "x"
type textarea "Ca"
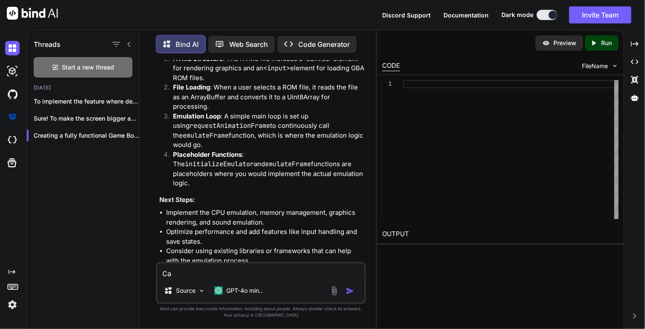
type textarea "x"
type textarea "Can"
type textarea "x"
type textarea "Can"
type textarea "x"
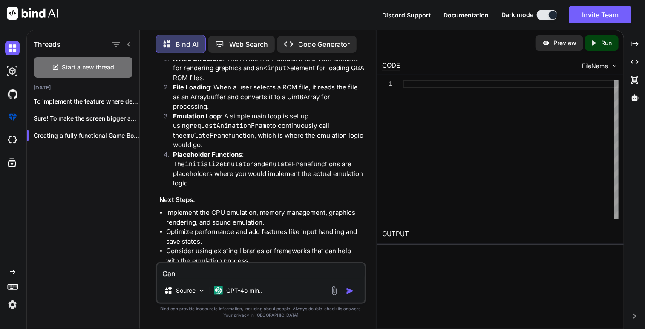
type textarea "Can u"
type textarea "x"
type textarea "Can u"
type textarea "x"
type textarea "Can u h"
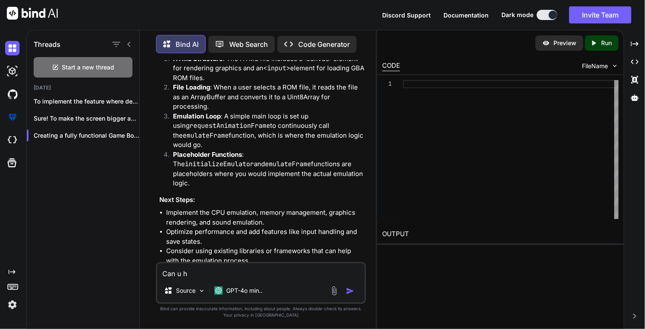
type textarea "x"
type textarea "Can u"
type textarea "x"
type textarea "Can u c"
type textarea "x"
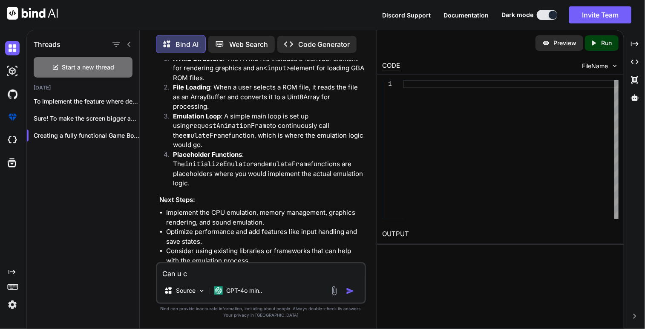
type textarea "Can u ch"
type textarea "x"
type textarea "Can u cha"
type textarea "x"
type textarea "Can u chan"
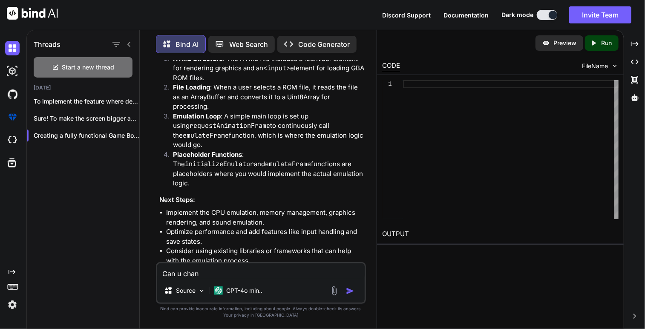
type textarea "x"
type textarea "Can u chang"
type textarea "x"
type textarea "Can u change"
type textarea "x"
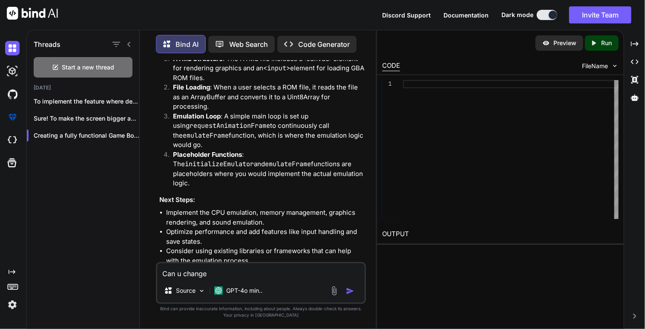
type textarea "Can u change"
type textarea "x"
type textarea "Can u change t"
type textarea "x"
type textarea "Can u change th"
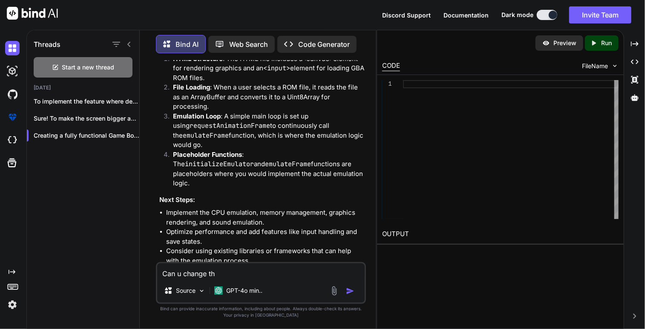
type textarea "x"
type textarea "Can u change the"
type textarea "x"
type textarea "Can u change the d"
type textarea "x"
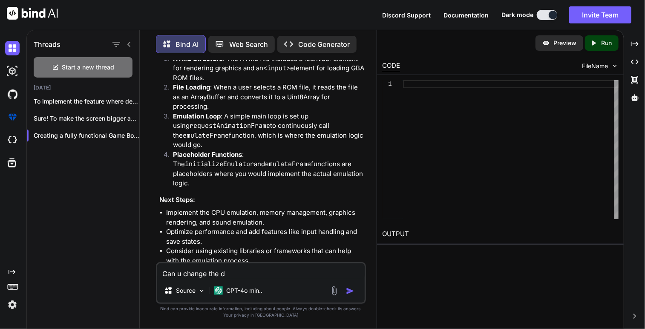
type textarea "Can u change the de"
type textarea "x"
type textarea "Can u change the des"
type textarea "x"
type textarea "Can u change the desi"
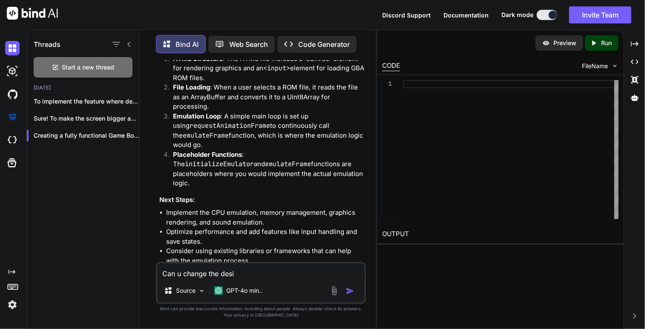
type textarea "x"
type textarea "Can u change the desig"
type textarea "x"
type textarea "Can u change the design"
type textarea "x"
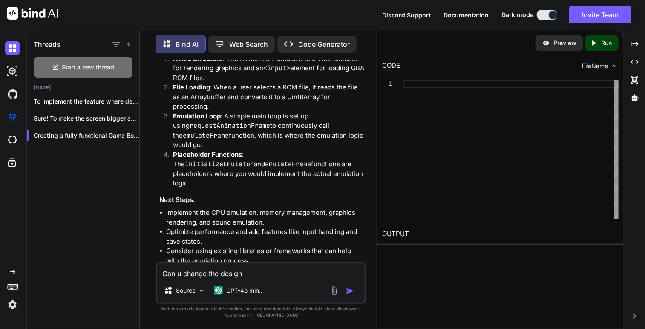
type textarea "Can u change the design"
type textarea "x"
type textarea "Can u change the design t"
type textarea "x"
type textarea "Can u change the design to"
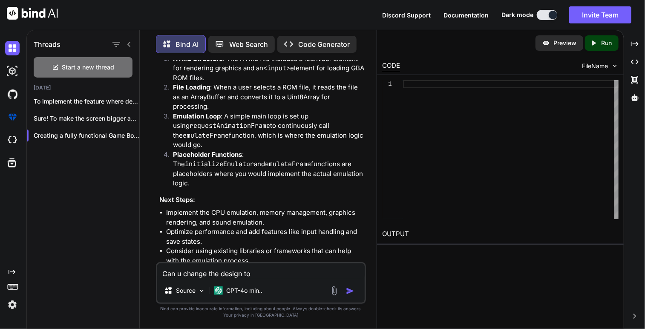
type textarea "x"
type textarea "Can u change the design to"
type textarea "x"
type textarea "Can u change the design to an"
type textarea "x"
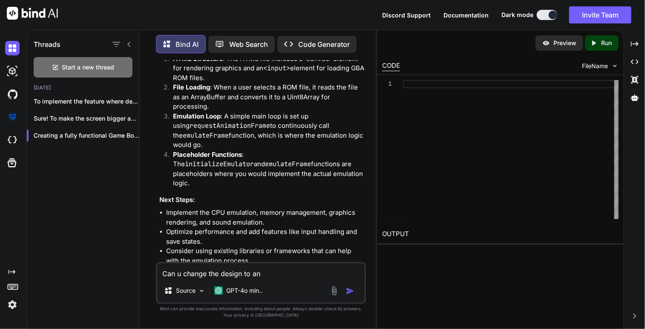
type textarea "Can u change the design to an"
type textarea "x"
type textarea "Can u change the design to an a"
type textarea "x"
type textarea "Can u change the design to an ac"
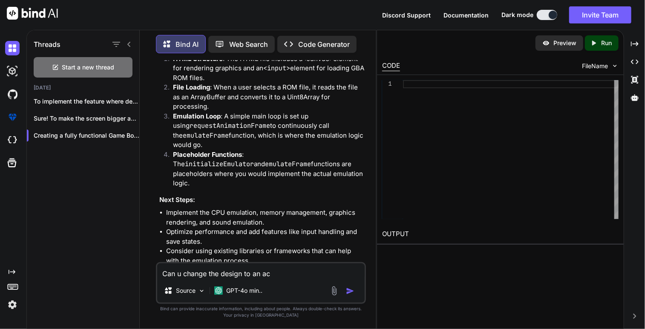
type textarea "x"
type textarea "Can u change the design to an act"
type textarea "x"
type textarea "Can u change the design to an actu"
type textarea "x"
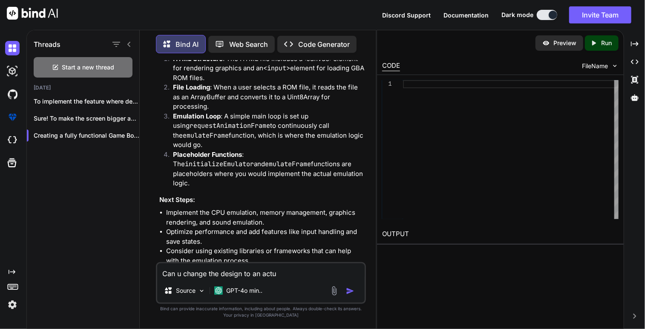
type textarea "Can u change the design to an actua"
type textarea "x"
type textarea "Can u change the design to an actual"
type textarea "x"
type textarea "Can u change the design to an actual"
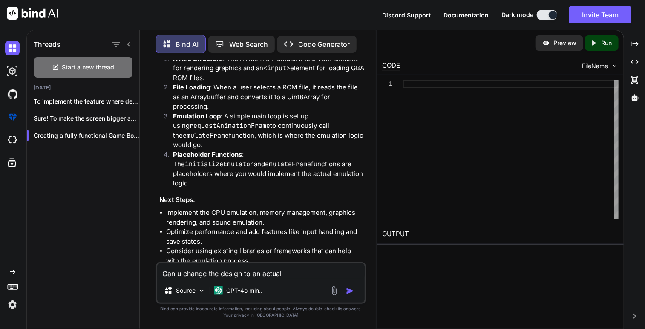
type textarea "x"
type textarea "Can u change the design to an actual G"
type textarea "x"
type textarea "Can u change the design to an actual GB"
type textarea "x"
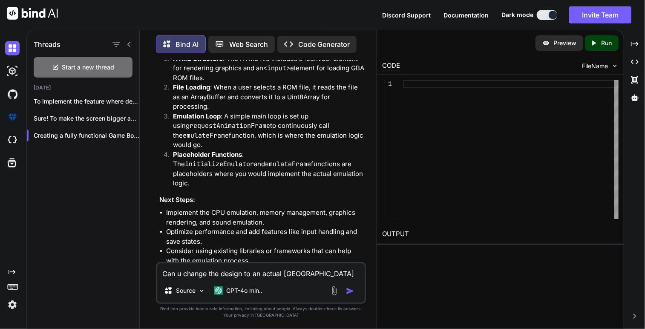
type textarea "Can u change the design to an actual GBA"
type textarea "x"
type textarea "Can u change the design to an actual GBA"
type textarea "x"
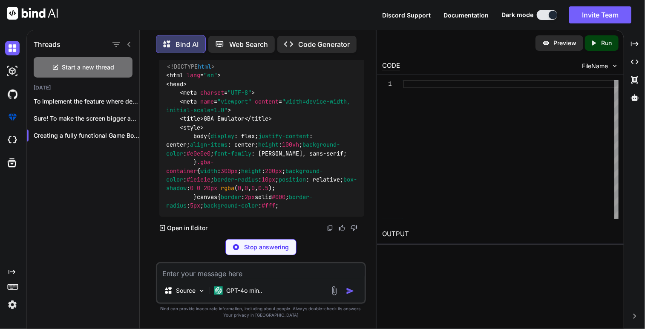
scroll to position [2437, 0]
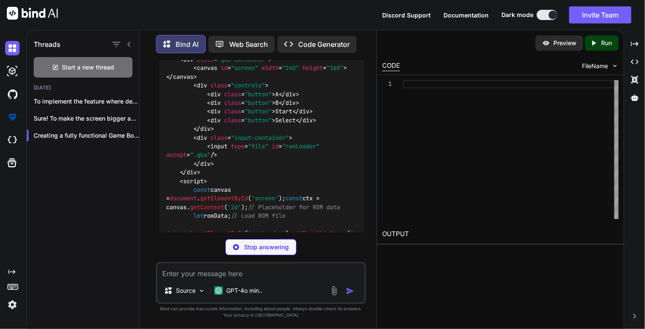
type textarea "x"
type textarea "// Start the emulation loop mainLoop(); </script> </body> </html>"
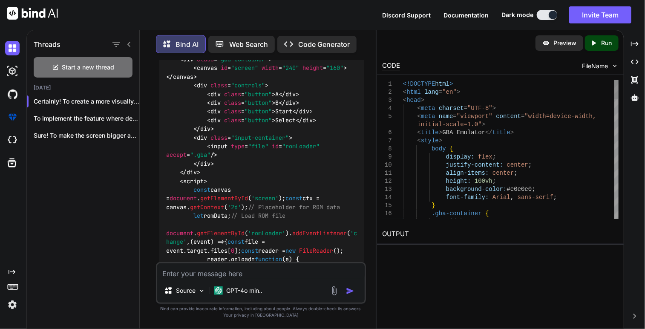
type textarea "x"
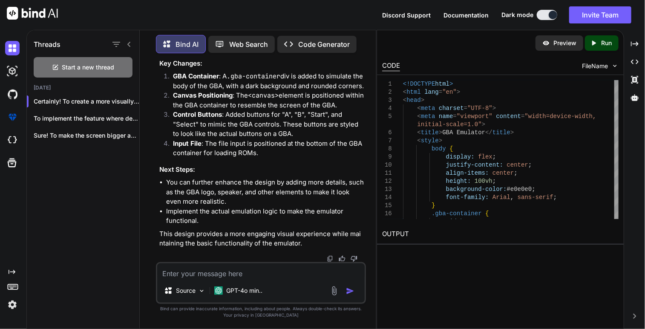
scroll to position [3498, 0]
click at [596, 48] on div "Created with Pixso. Run" at bounding box center [602, 42] width 34 height 15
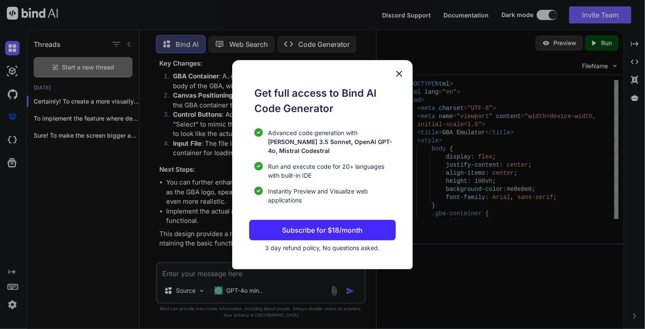
click at [357, 245] on span "3 day refund poilcy, No questions asked." at bounding box center [322, 247] width 115 height 7
click at [502, 146] on div "Get full access to Bind AI Code Generator Advanced code generation with [PERSON…" at bounding box center [322, 164] width 645 height 329
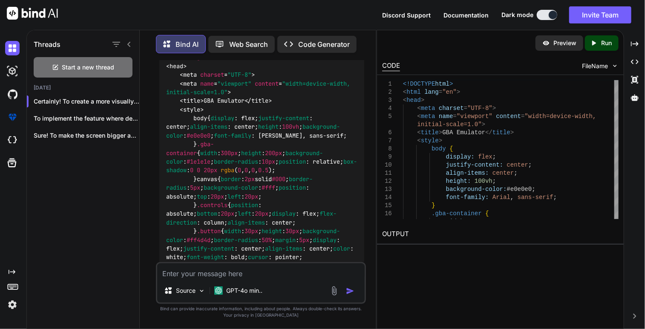
scroll to position [2179, 0]
click at [340, 33] on img at bounding box center [343, 29] width 7 height 7
